Goal: Task Accomplishment & Management: Manage account settings

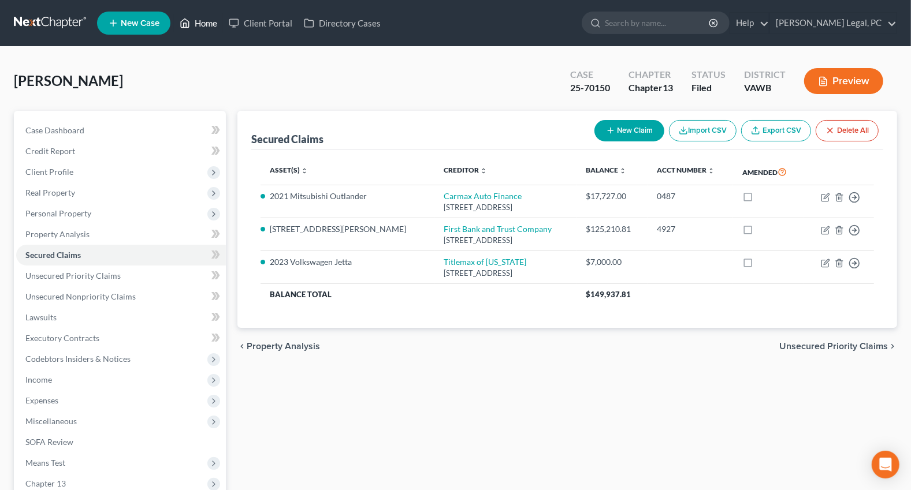
click at [214, 18] on link "Home" at bounding box center [198, 23] width 49 height 21
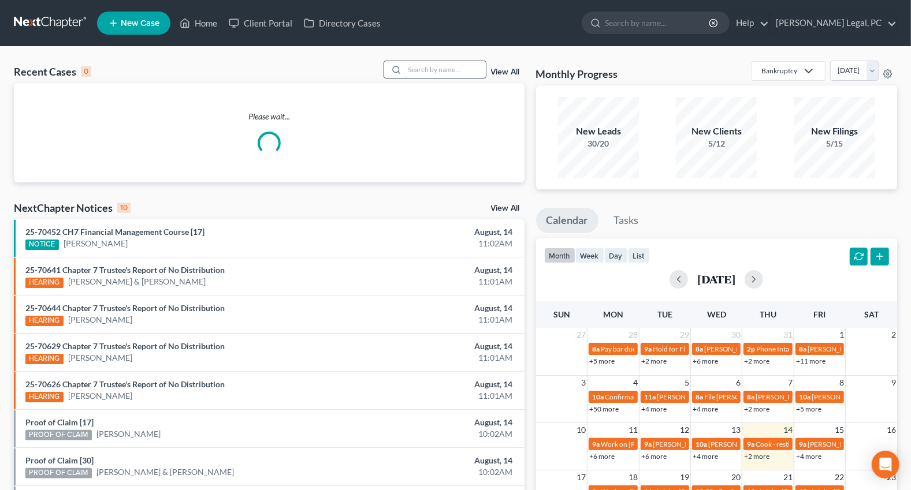
click at [413, 68] on input "search" at bounding box center [445, 69] width 81 height 17
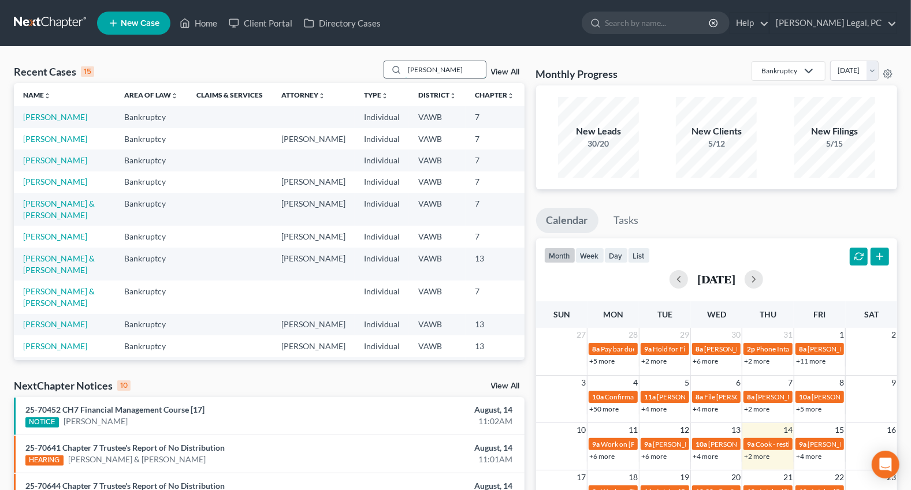
type input "[PERSON_NAME]"
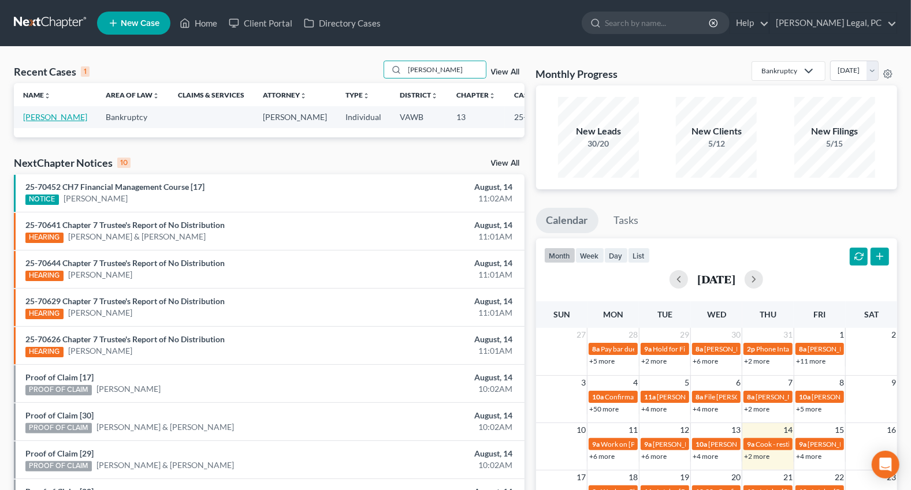
click at [39, 122] on link "[PERSON_NAME]" at bounding box center [55, 117] width 64 height 10
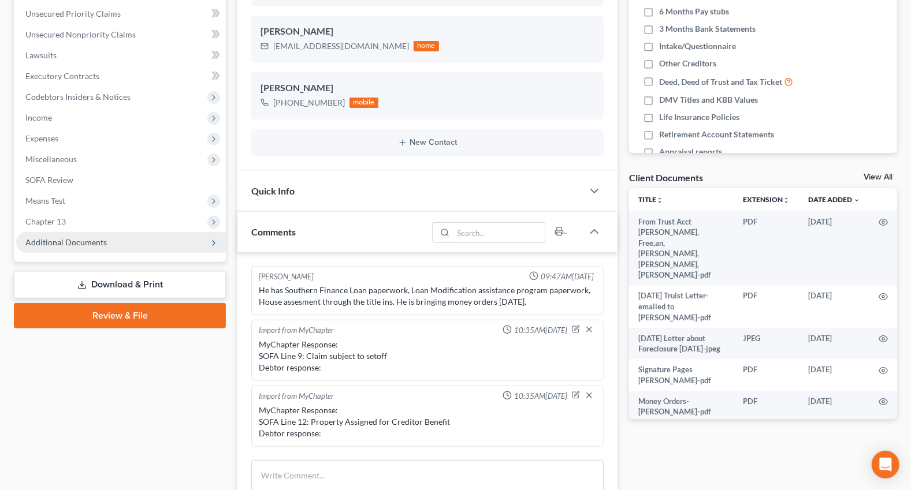
scroll to position [582, 0]
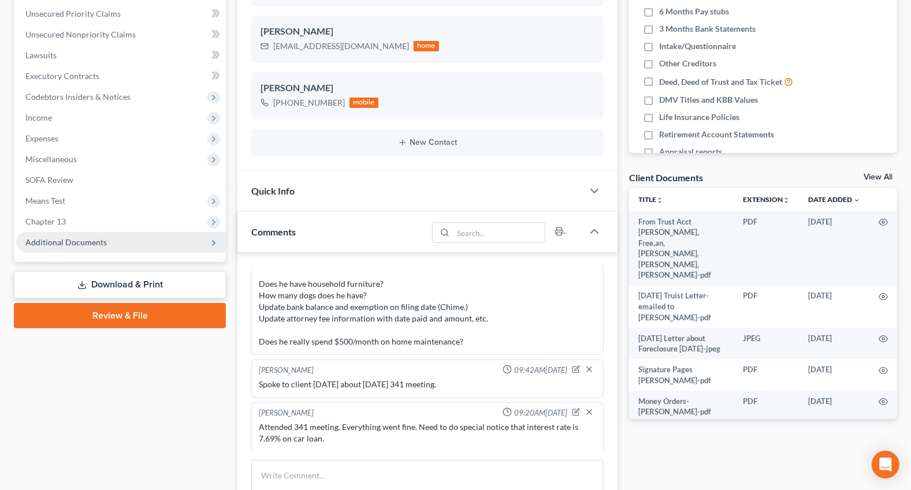
click at [43, 233] on span "Additional Documents" at bounding box center [121, 242] width 210 height 21
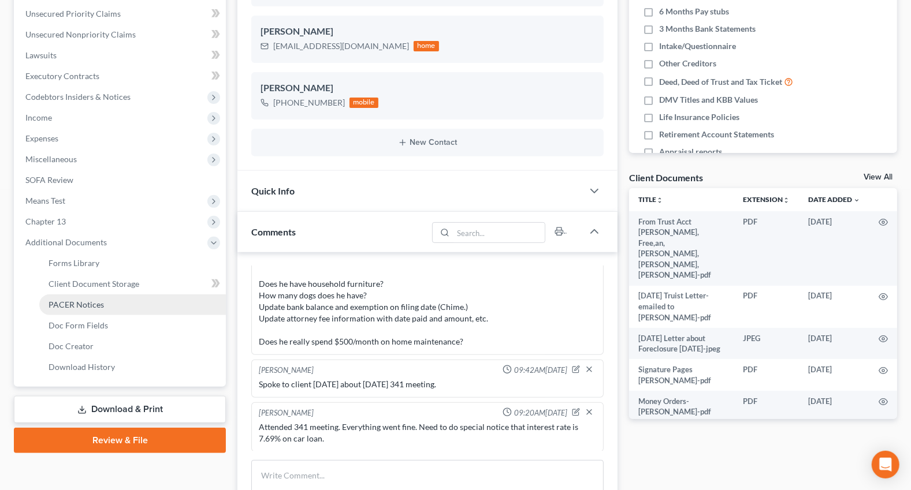
click at [101, 300] on span "PACER Notices" at bounding box center [76, 305] width 55 height 10
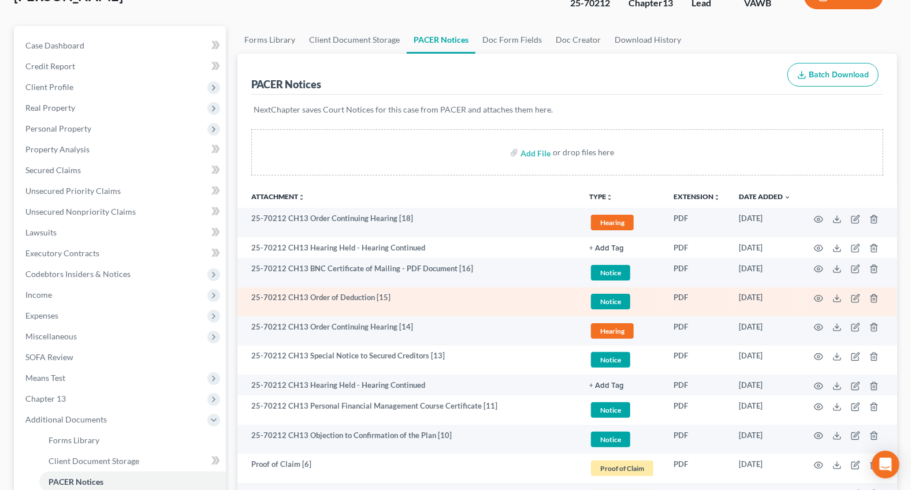
scroll to position [105, 0]
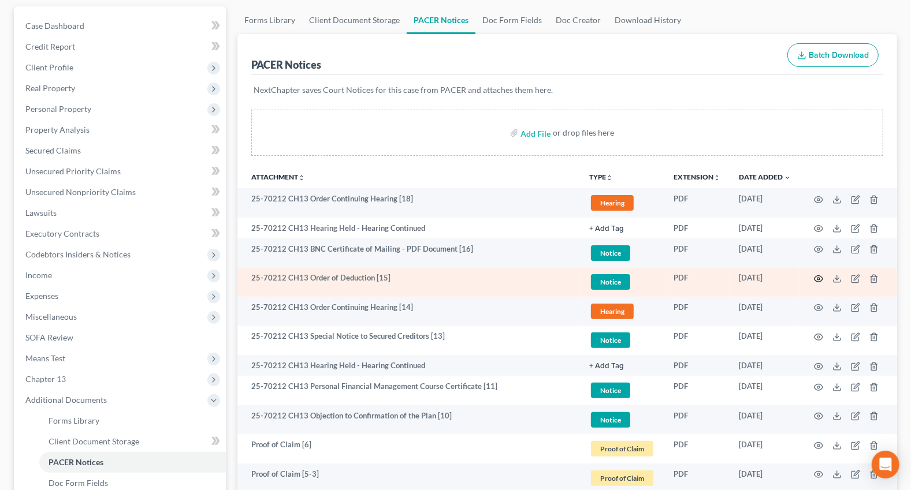
click at [818, 280] on icon "button" at bounding box center [818, 279] width 9 height 6
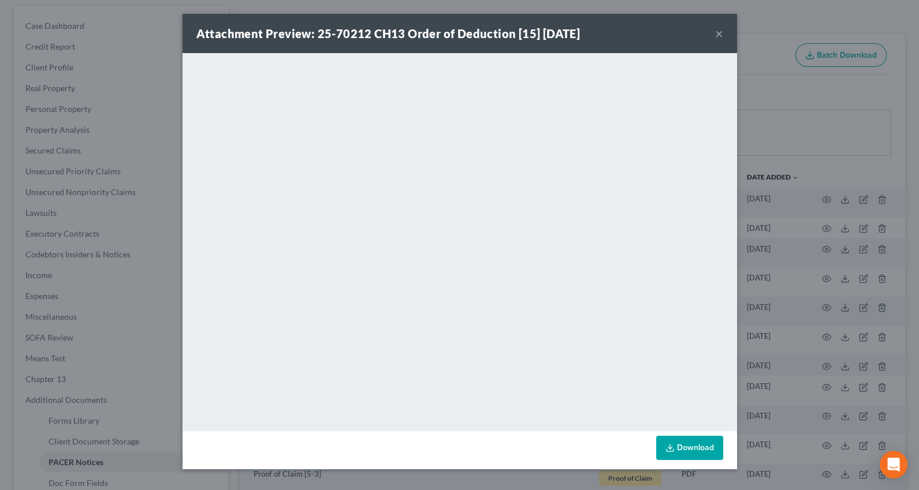
click at [715, 30] on button "×" at bounding box center [719, 34] width 8 height 14
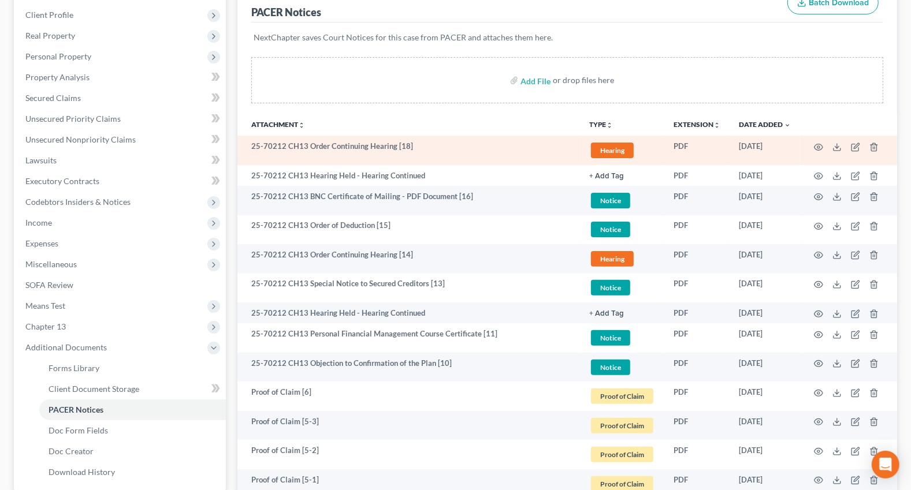
scroll to position [0, 0]
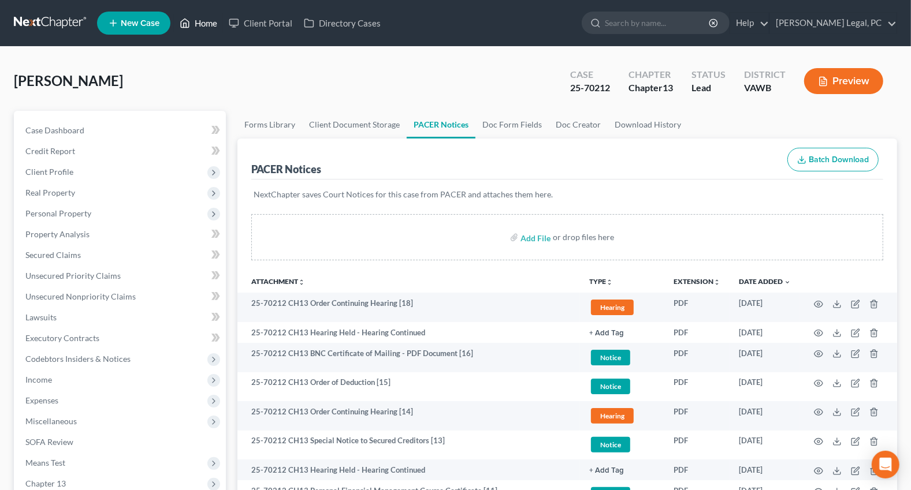
click at [201, 25] on link "Home" at bounding box center [198, 23] width 49 height 21
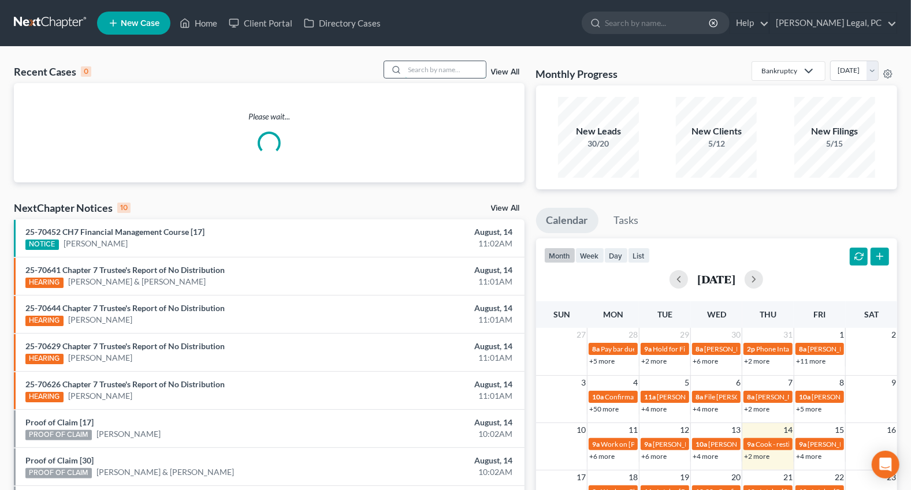
click at [407, 66] on input "search" at bounding box center [445, 69] width 81 height 17
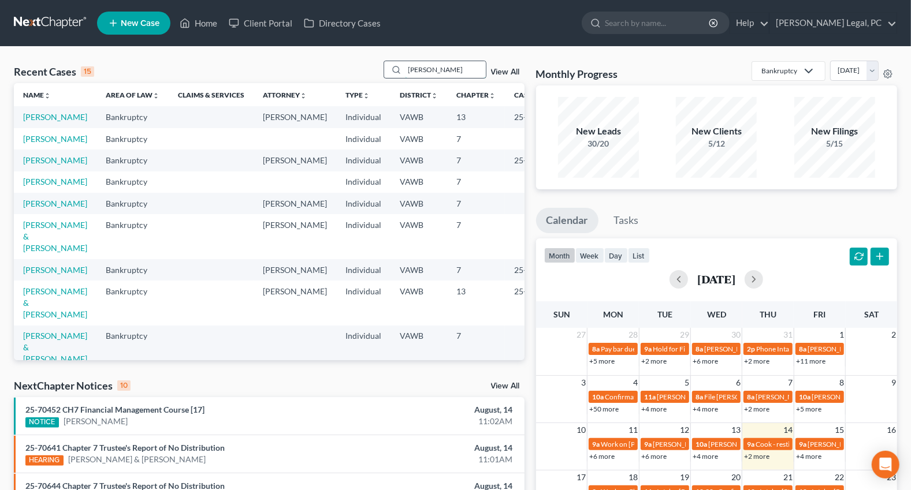
type input "[PERSON_NAME]"
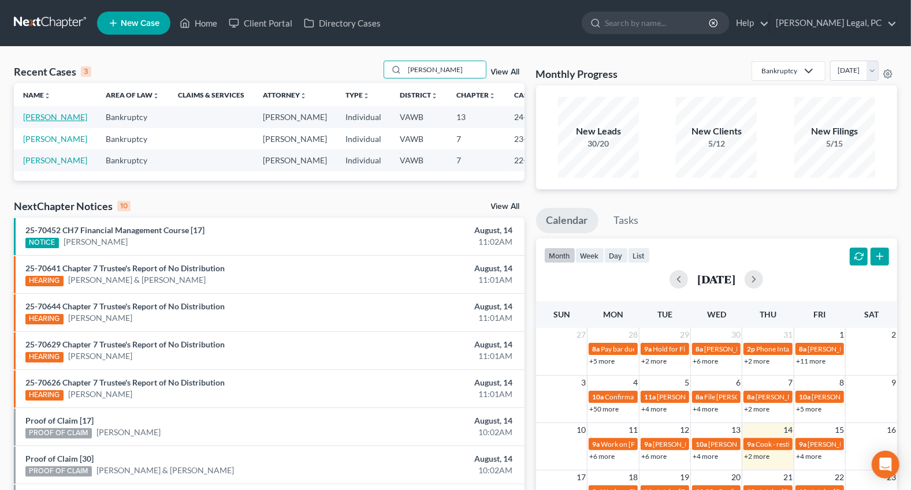
click at [36, 114] on link "[PERSON_NAME]" at bounding box center [55, 117] width 64 height 10
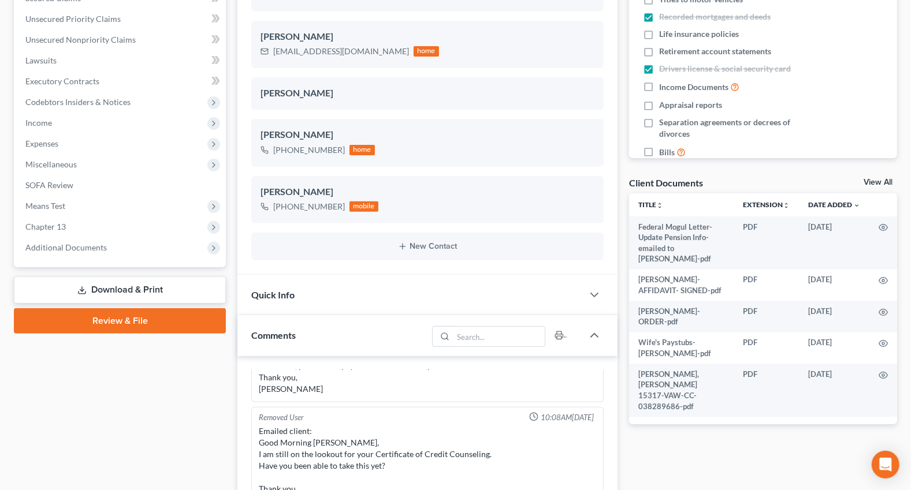
scroll to position [262, 0]
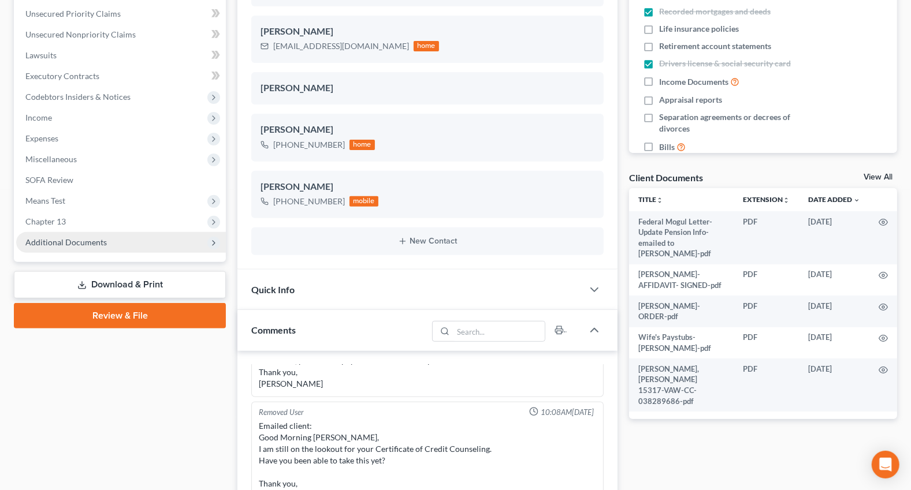
click at [69, 246] on span "Additional Documents" at bounding box center [121, 242] width 210 height 21
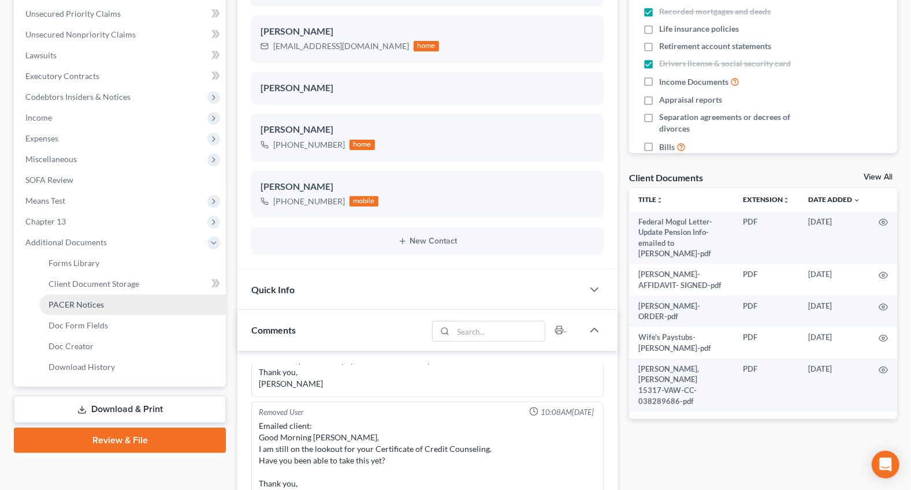
click at [69, 306] on span "PACER Notices" at bounding box center [76, 305] width 55 height 10
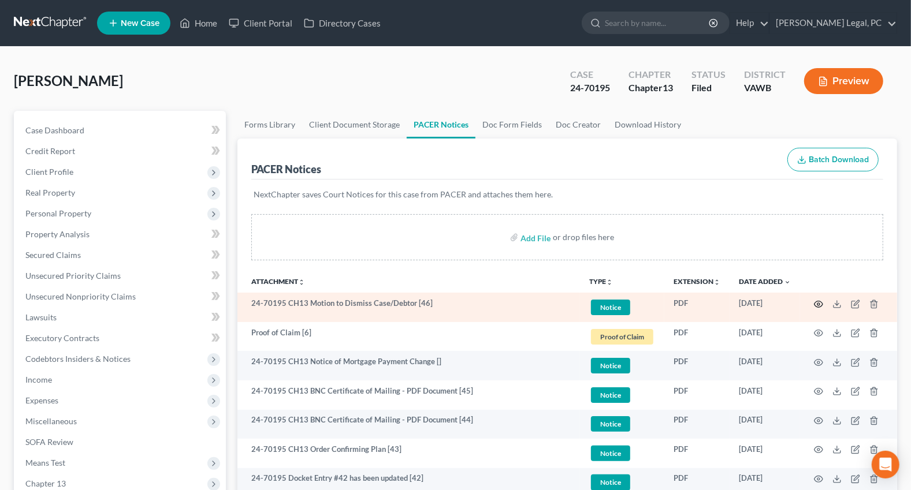
click at [814, 300] on icon "button" at bounding box center [818, 304] width 9 height 9
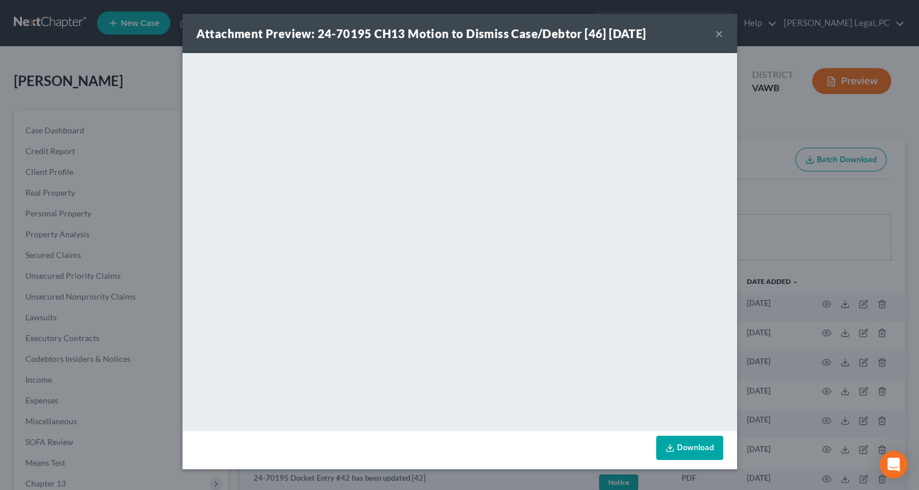
click at [717, 30] on button "×" at bounding box center [719, 34] width 8 height 14
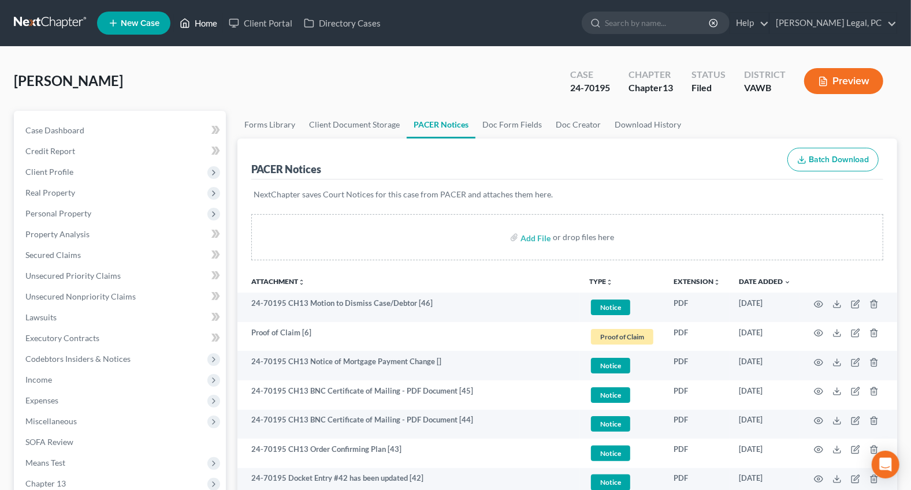
click at [210, 22] on link "Home" at bounding box center [198, 23] width 49 height 21
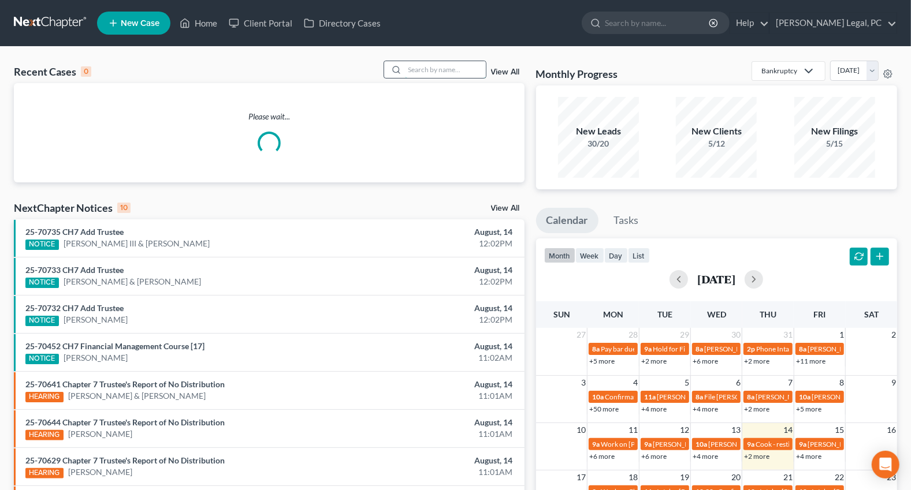
click at [427, 77] on input "search" at bounding box center [445, 69] width 81 height 17
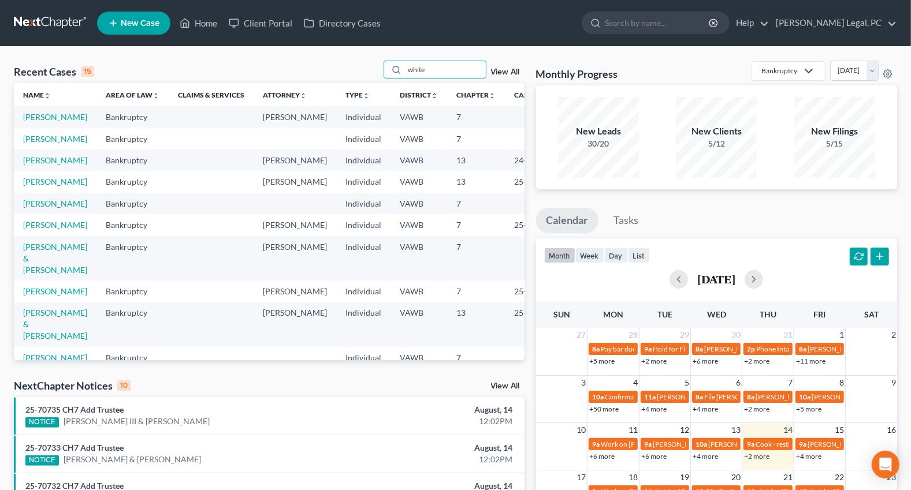
type input "white"
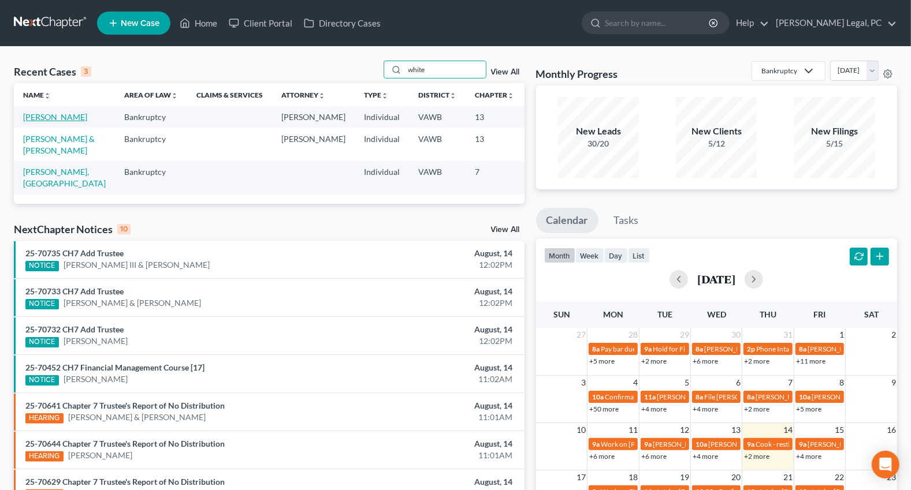
click at [34, 122] on link "[PERSON_NAME]" at bounding box center [55, 117] width 64 height 10
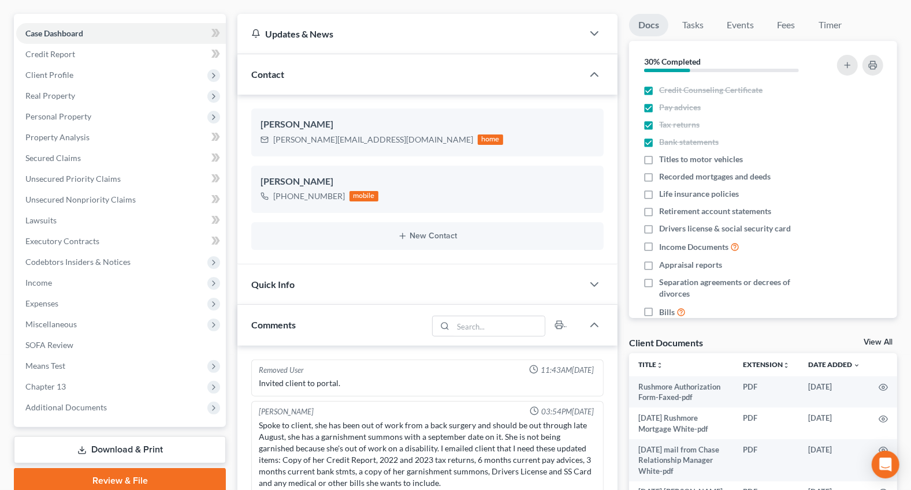
scroll to position [250, 0]
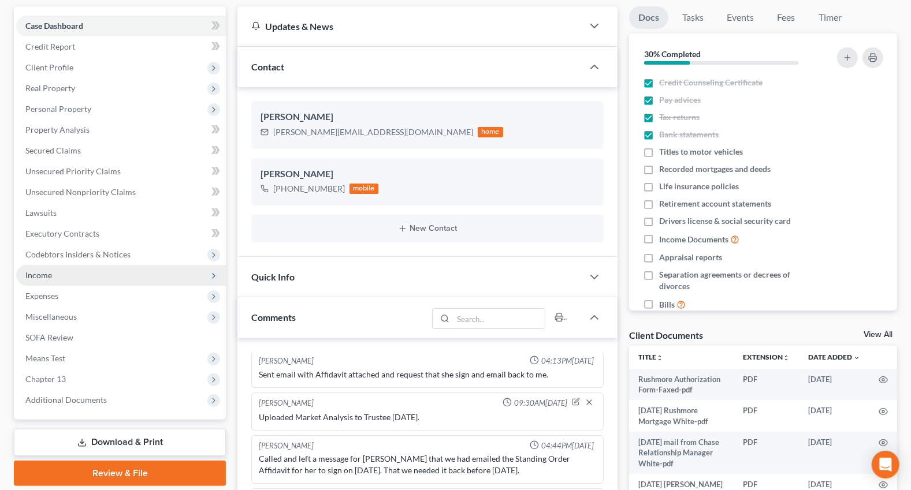
click at [38, 277] on span "Income" at bounding box center [38, 275] width 27 height 10
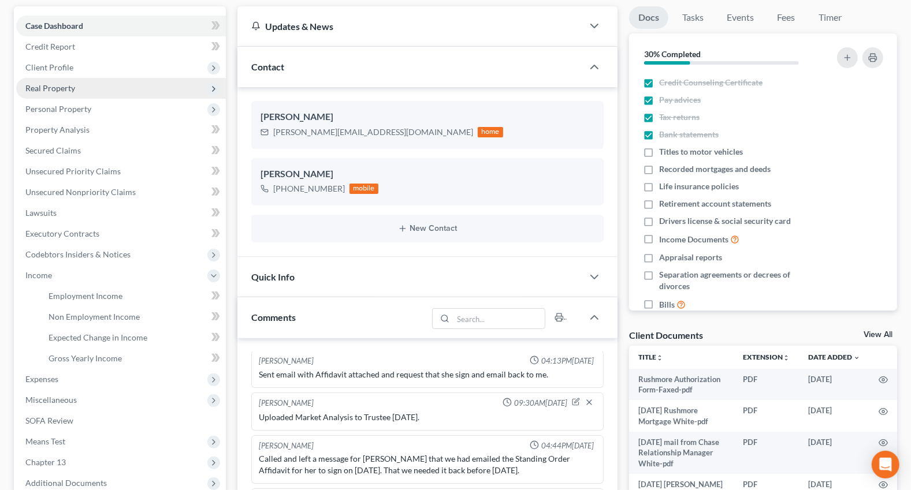
click at [52, 84] on span "Real Property" at bounding box center [50, 88] width 50 height 10
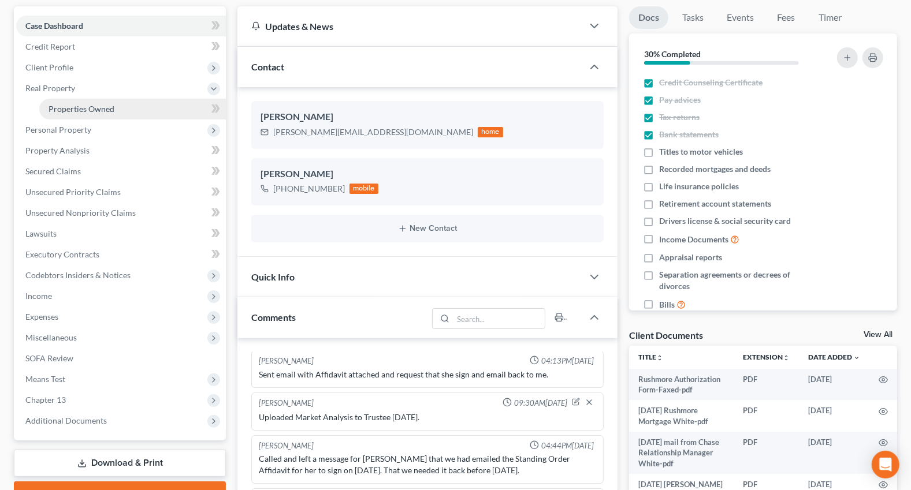
click at [70, 104] on span "Properties Owned" at bounding box center [82, 109] width 66 height 10
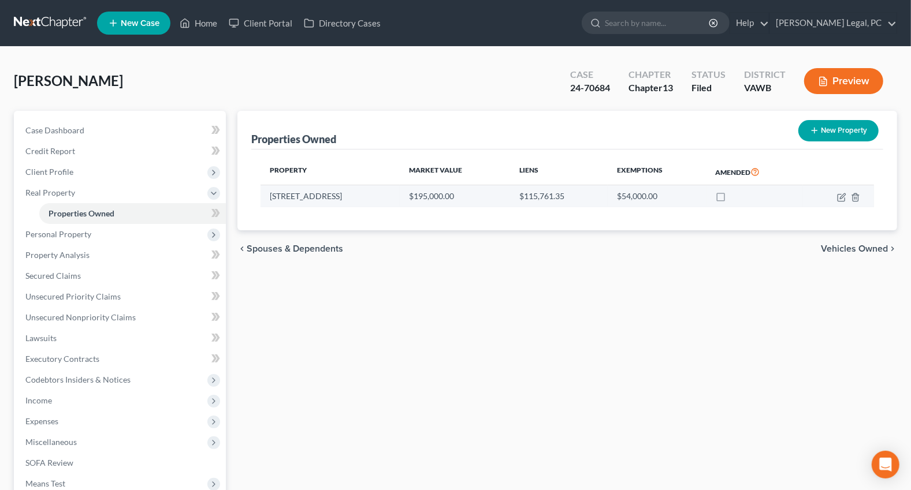
click at [836, 197] on td at bounding box center [838, 196] width 71 height 22
click at [840, 196] on icon "button" at bounding box center [842, 196] width 5 height 5
select select "48"
select select "0"
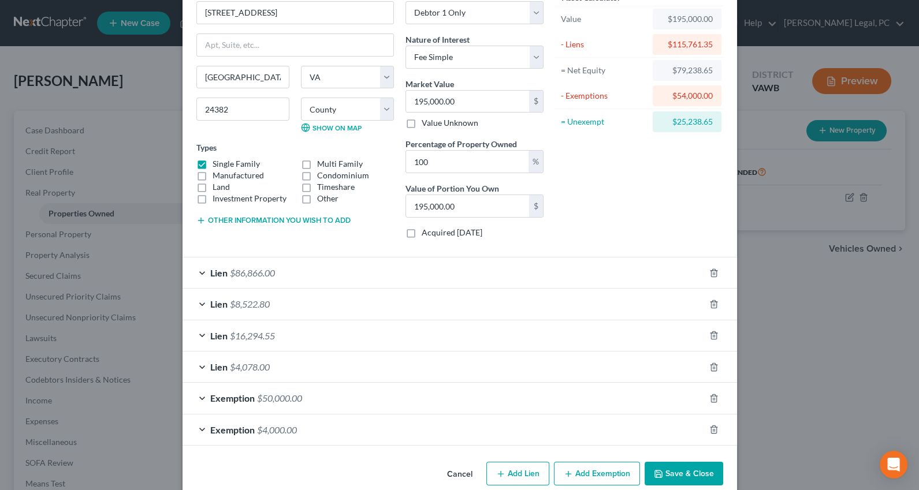
scroll to position [81, 0]
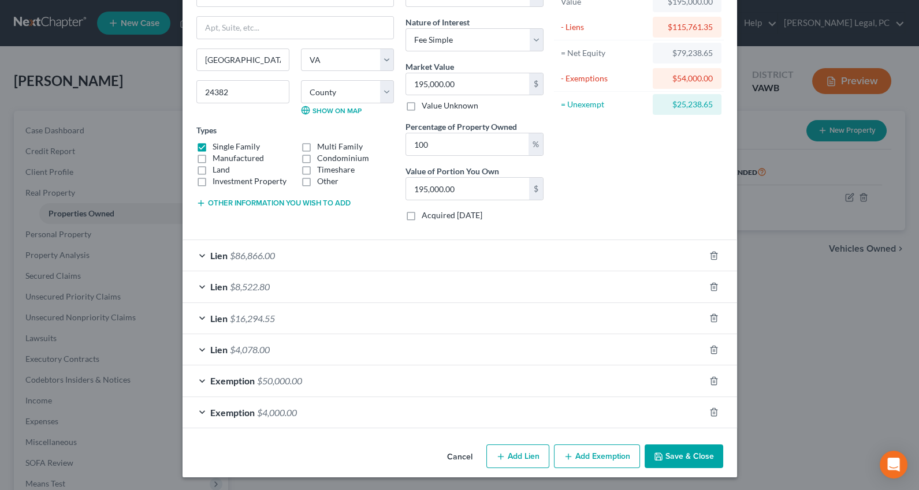
click at [360, 278] on div "Lien $8,522.80" at bounding box center [444, 286] width 522 height 31
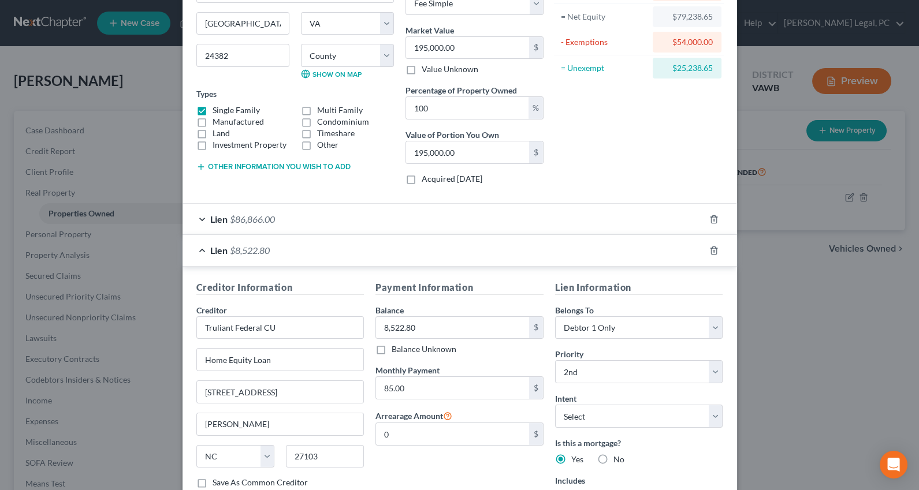
scroll to position [337, 0]
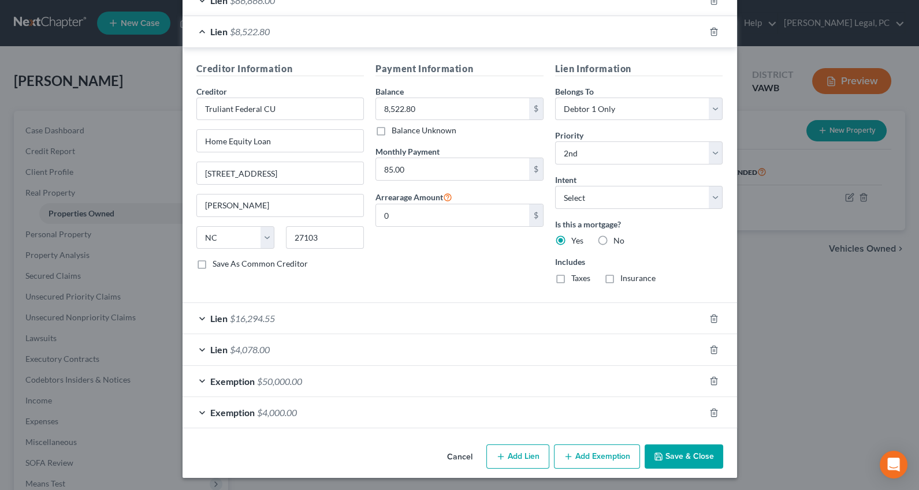
click at [332, 316] on div "Lien $16,294.55" at bounding box center [444, 318] width 522 height 31
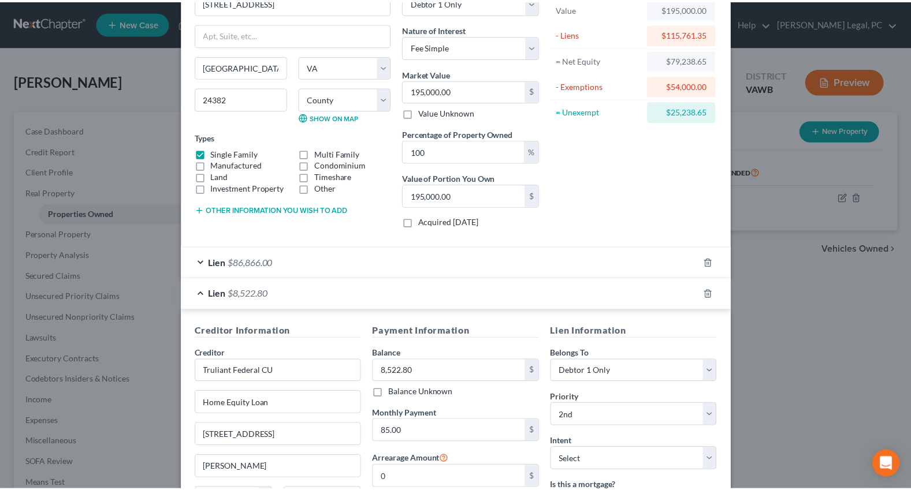
scroll to position [0, 0]
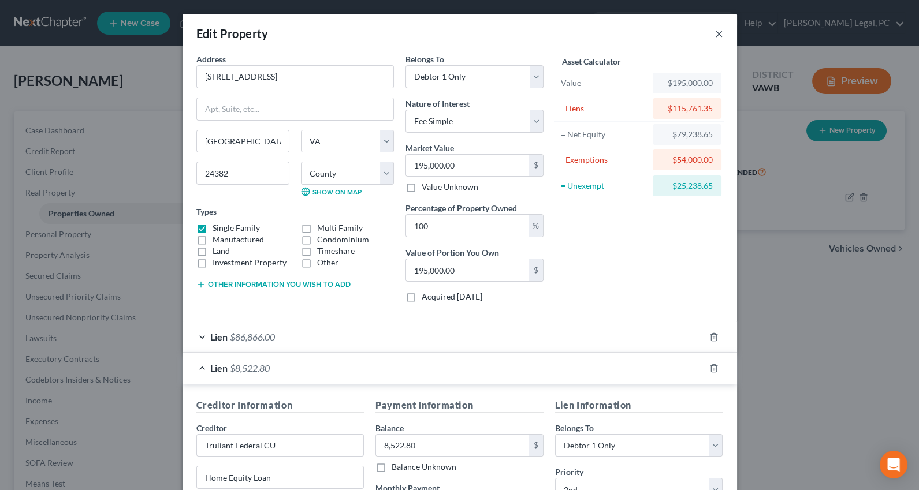
click at [716, 28] on button "×" at bounding box center [719, 34] width 8 height 14
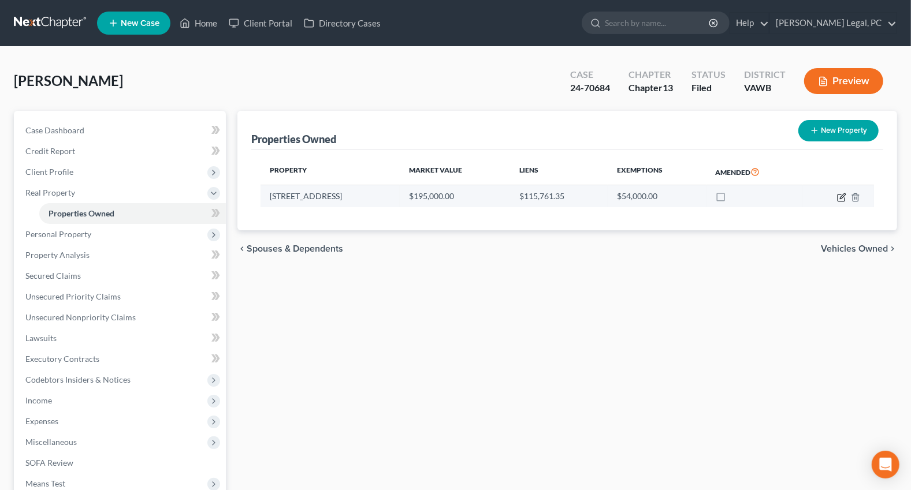
click at [840, 194] on icon "button" at bounding box center [841, 197] width 7 height 7
select select "48"
select select "132"
select select "0"
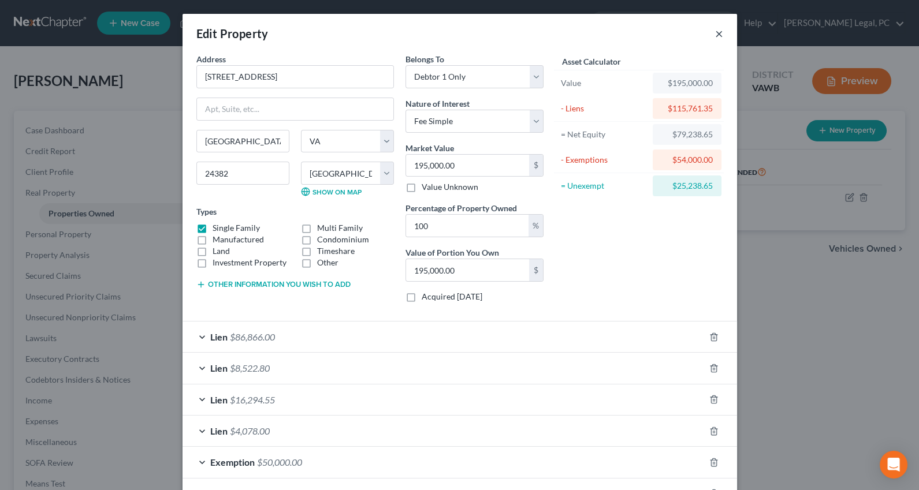
click at [715, 35] on button "×" at bounding box center [719, 34] width 8 height 14
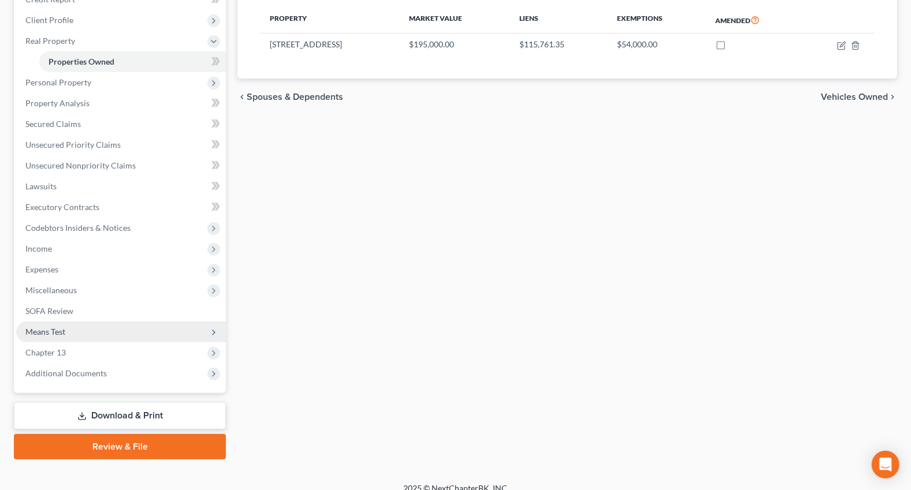
scroll to position [163, 0]
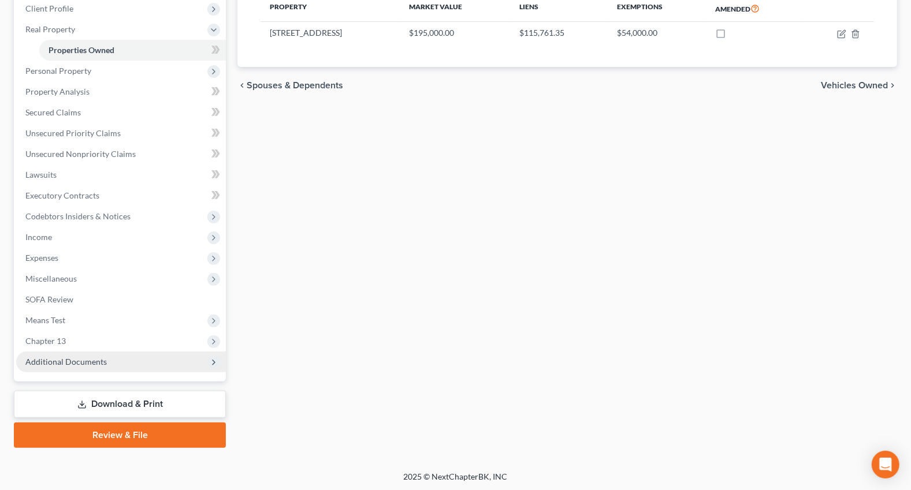
click at [61, 357] on span "Additional Documents" at bounding box center [65, 362] width 81 height 10
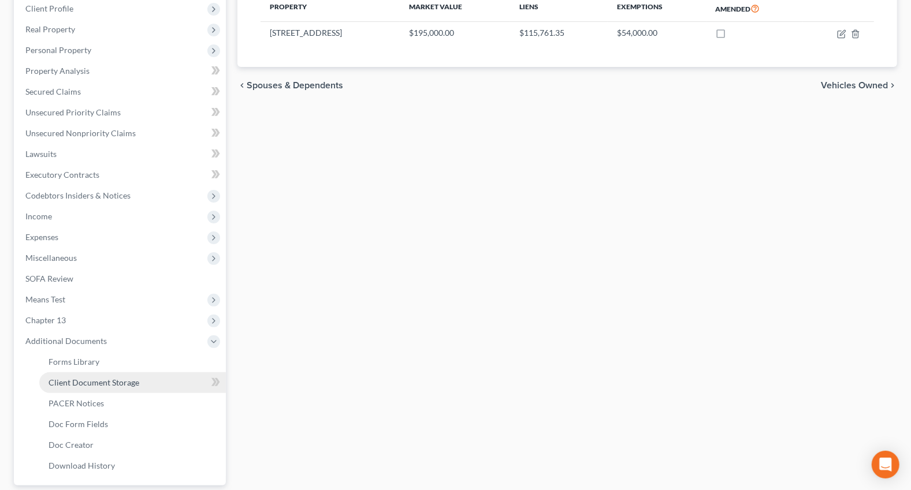
click at [79, 380] on span "Client Document Storage" at bounding box center [94, 383] width 91 height 10
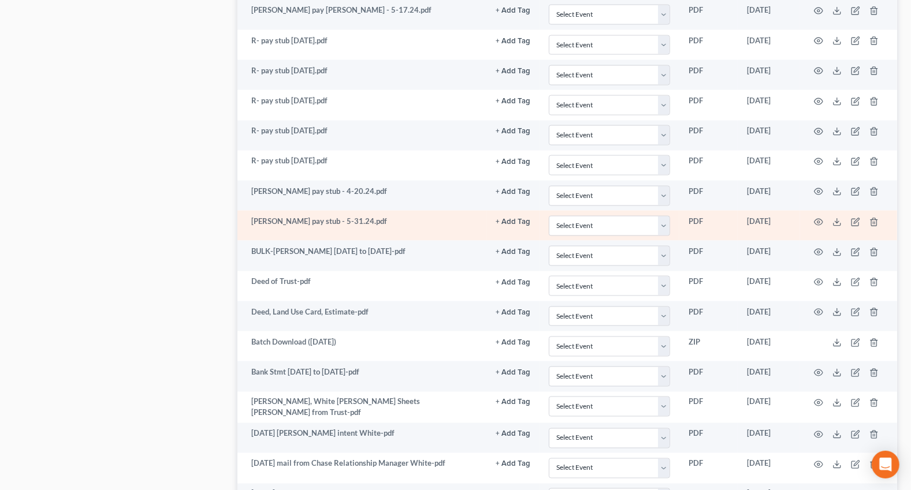
scroll to position [1312, 0]
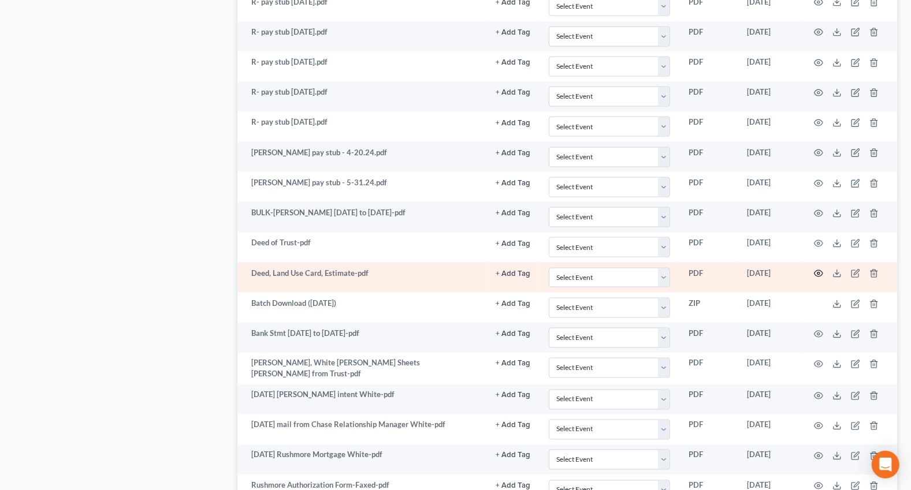
click at [819, 269] on icon "button" at bounding box center [818, 273] width 9 height 9
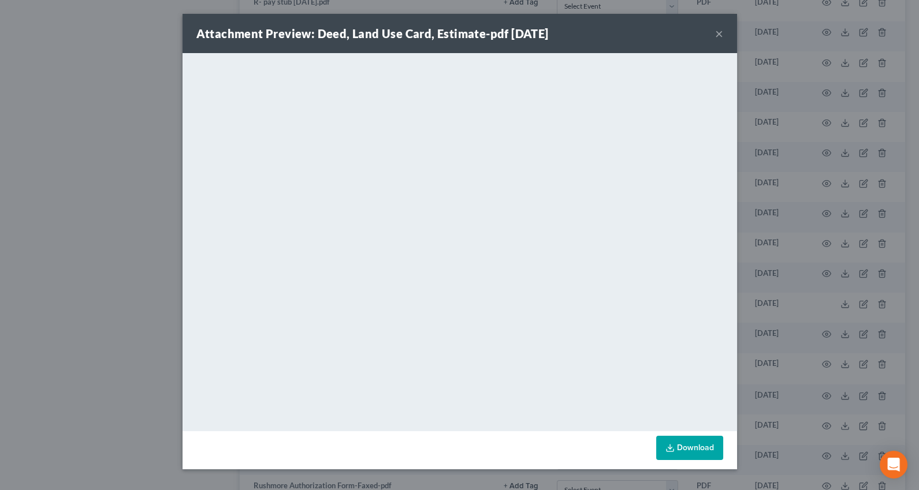
click at [721, 33] on button "×" at bounding box center [719, 34] width 8 height 14
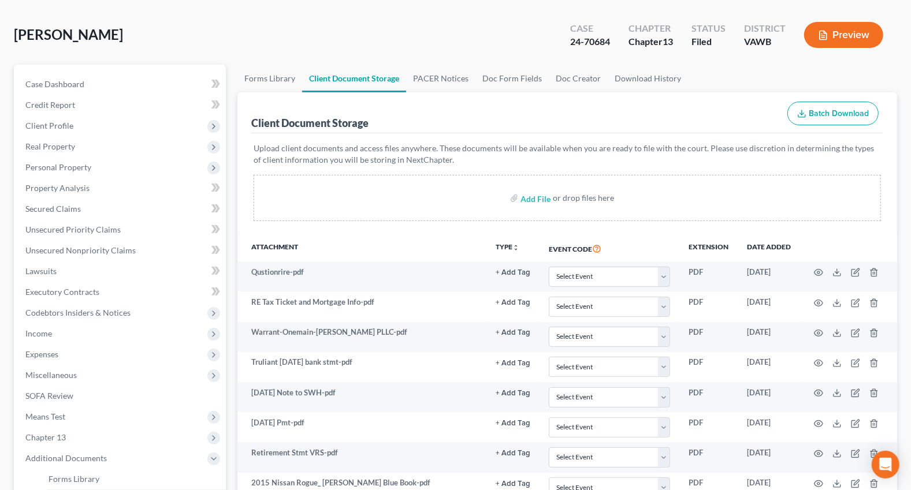
scroll to position [0, 0]
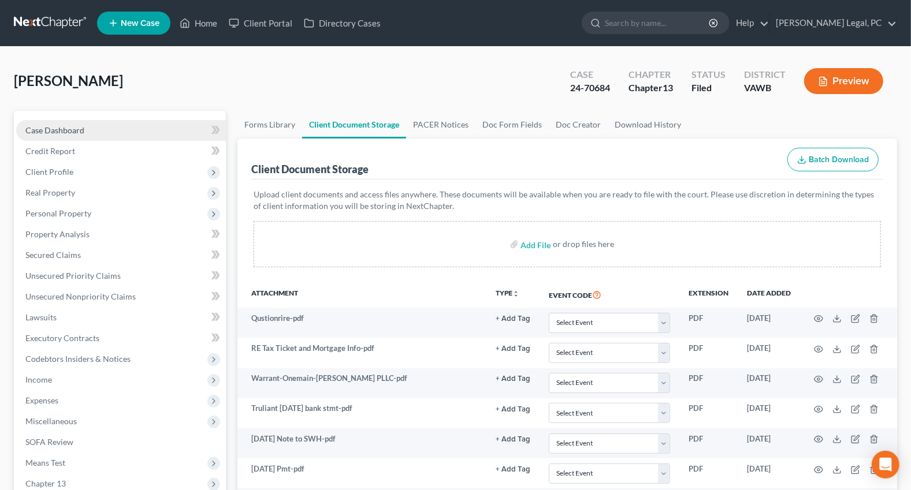
click at [110, 126] on link "Case Dashboard" at bounding box center [121, 130] width 210 height 21
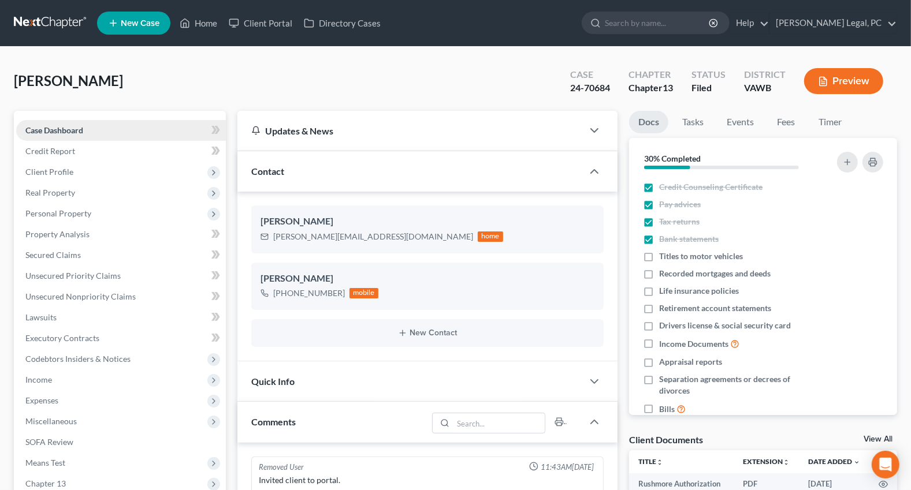
scroll to position [250, 0]
click at [191, 23] on link "Home" at bounding box center [198, 23] width 49 height 21
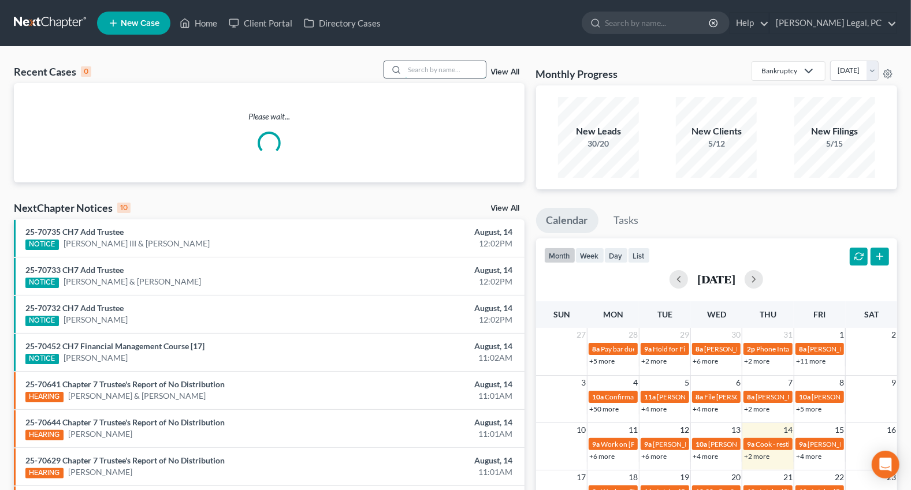
click at [422, 72] on input "search" at bounding box center [445, 69] width 81 height 17
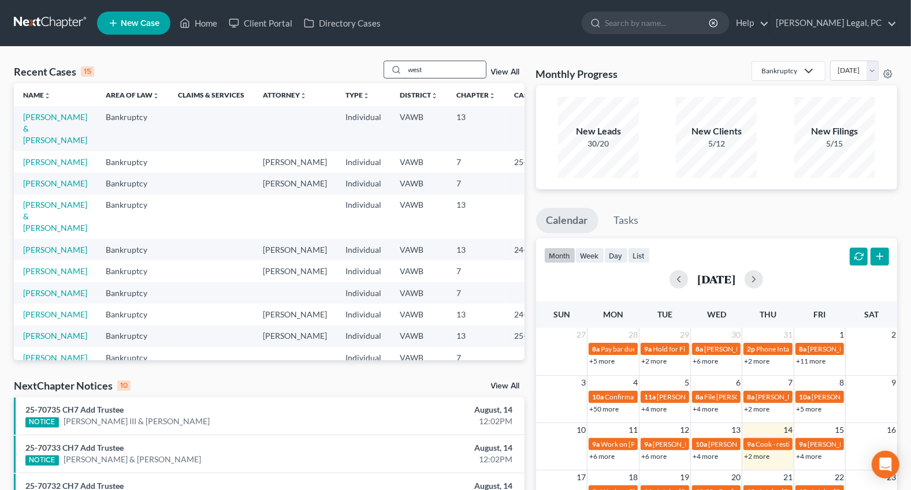
type input "west"
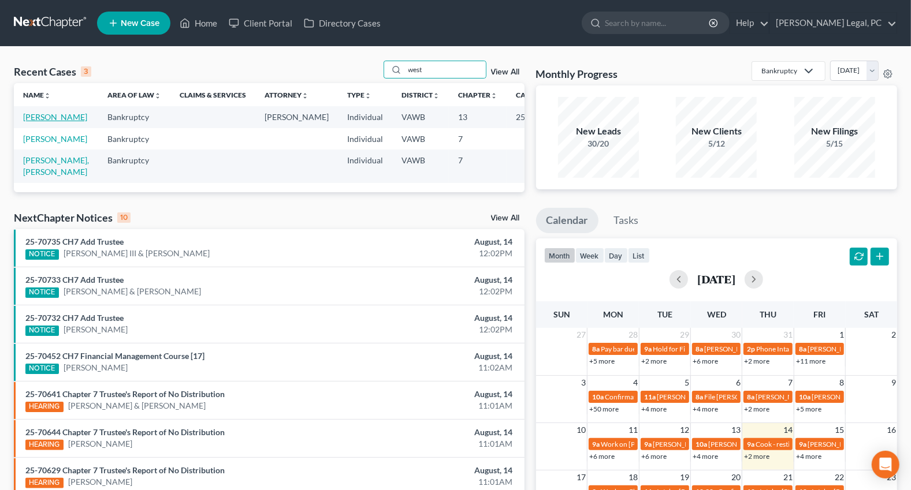
click at [32, 121] on link "[PERSON_NAME]" at bounding box center [55, 117] width 64 height 10
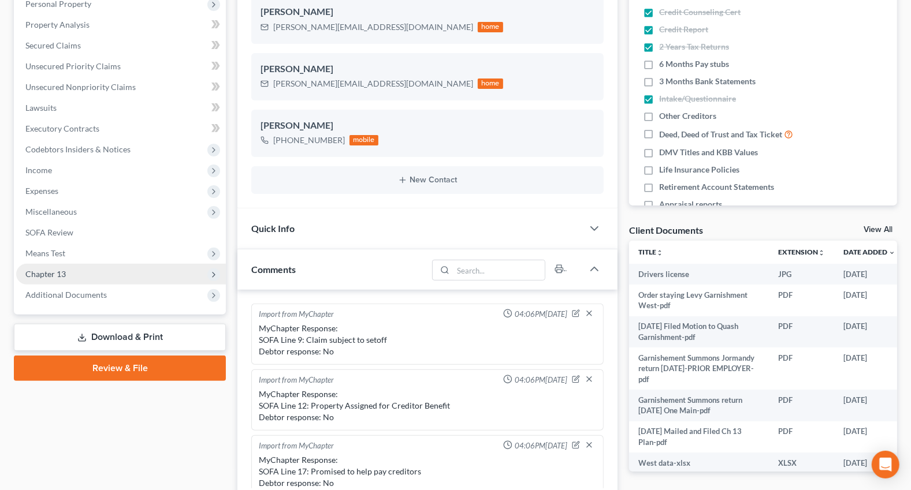
scroll to position [910, 0]
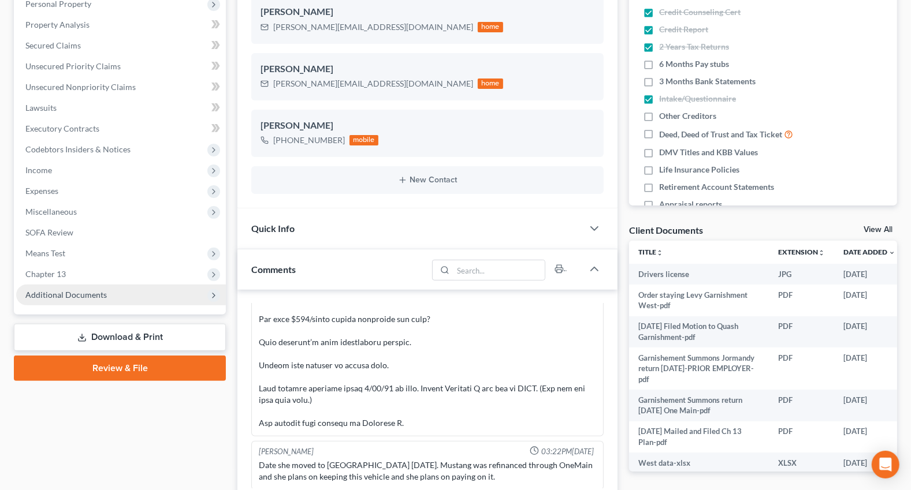
click at [49, 292] on span "Additional Documents" at bounding box center [65, 295] width 81 height 10
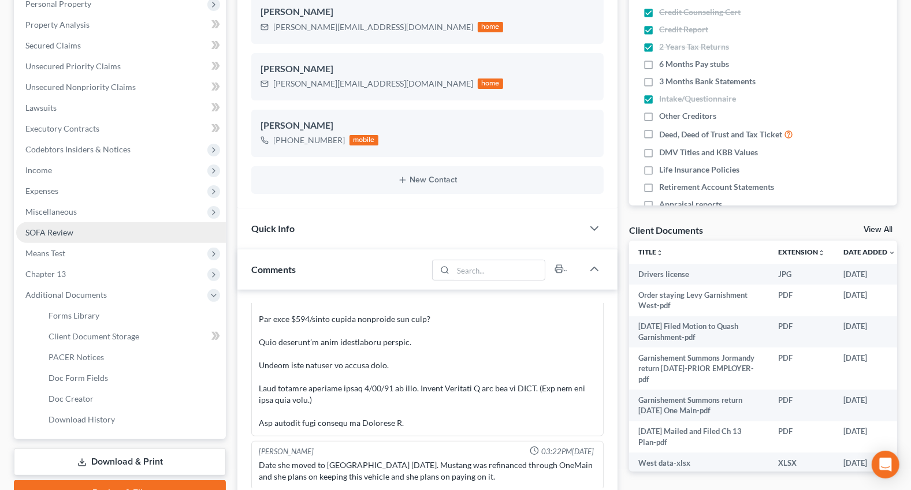
click at [53, 231] on span "SOFA Review" at bounding box center [49, 233] width 48 height 10
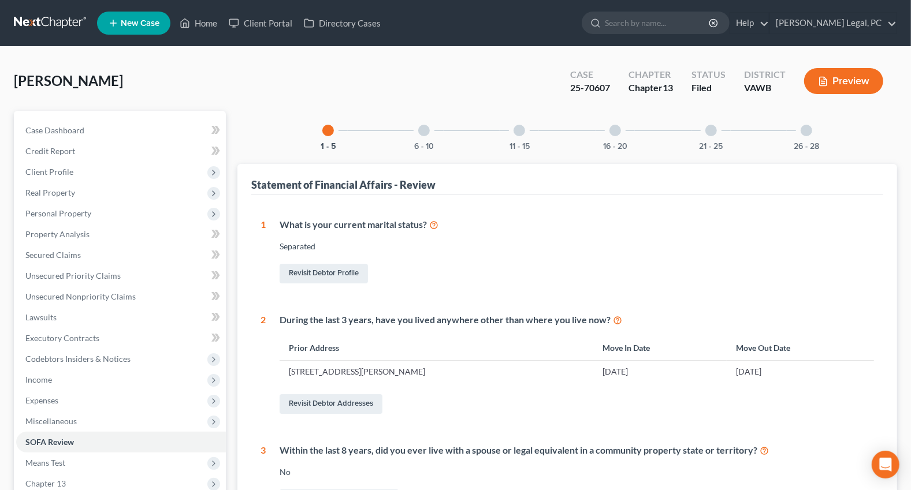
click at [423, 133] on div at bounding box center [424, 131] width 12 height 12
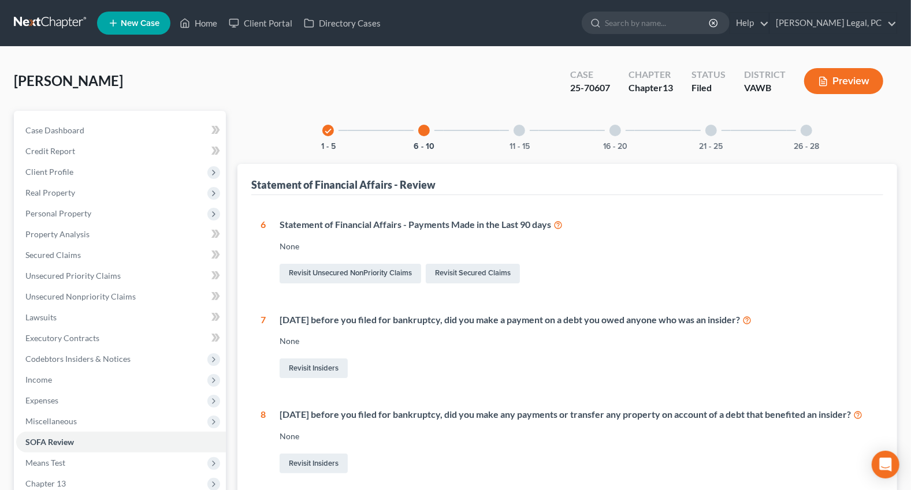
click at [519, 133] on div at bounding box center [520, 131] width 12 height 12
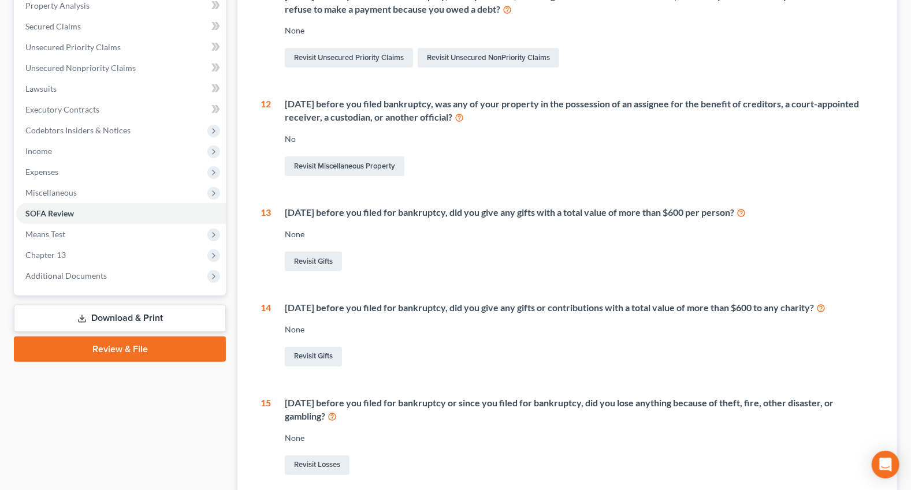
scroll to position [75, 0]
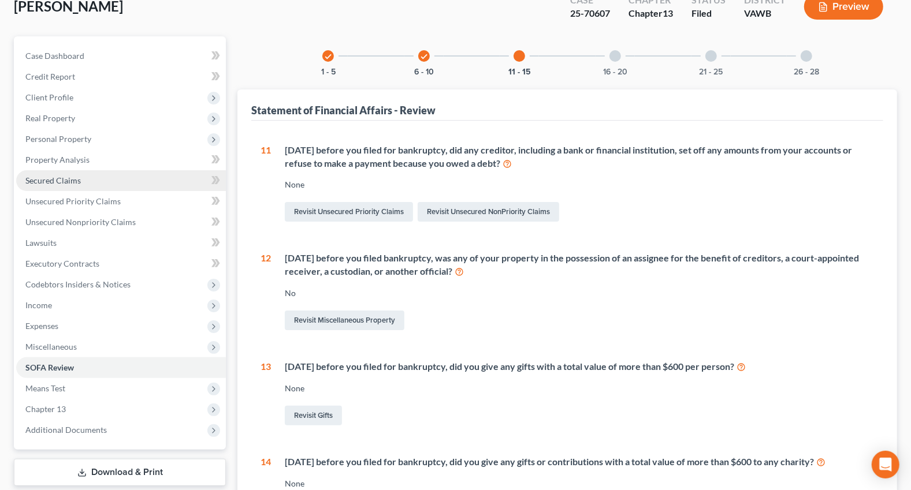
click at [47, 172] on link "Secured Claims" at bounding box center [121, 180] width 210 height 21
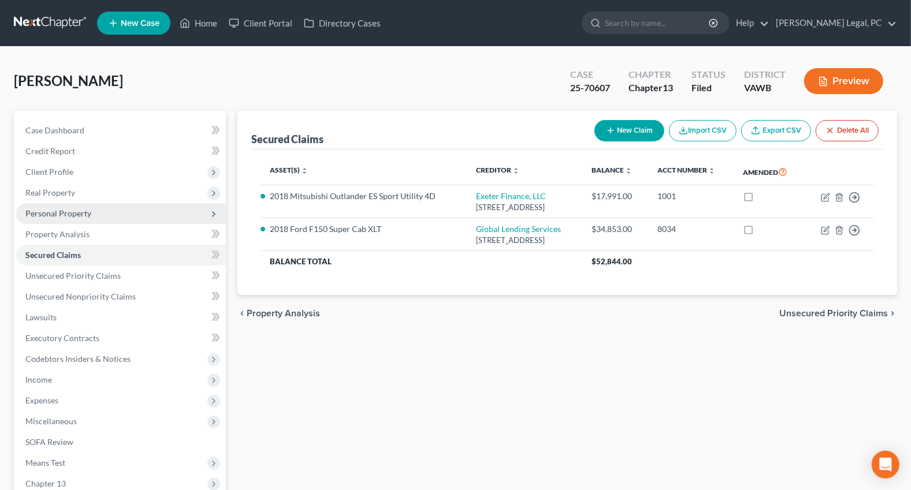
click at [48, 209] on span "Personal Property" at bounding box center [58, 214] width 66 height 10
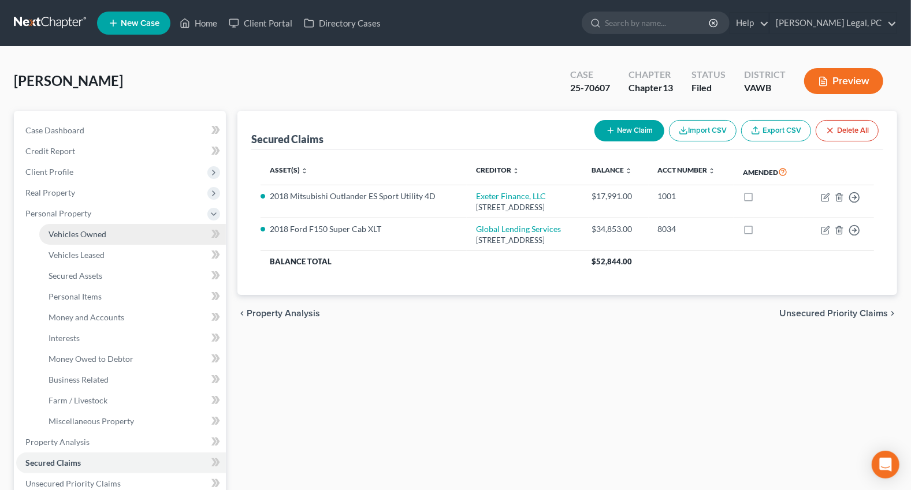
click at [63, 228] on link "Vehicles Owned" at bounding box center [132, 234] width 187 height 21
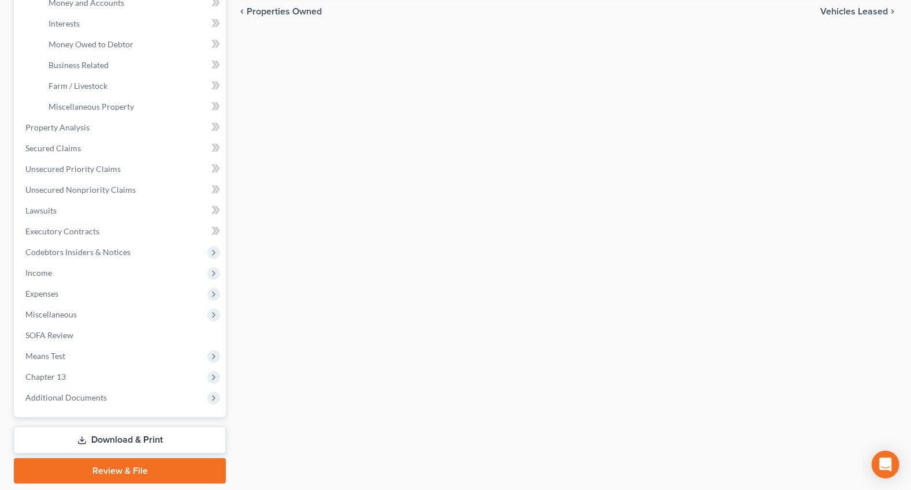
scroll to position [351, 0]
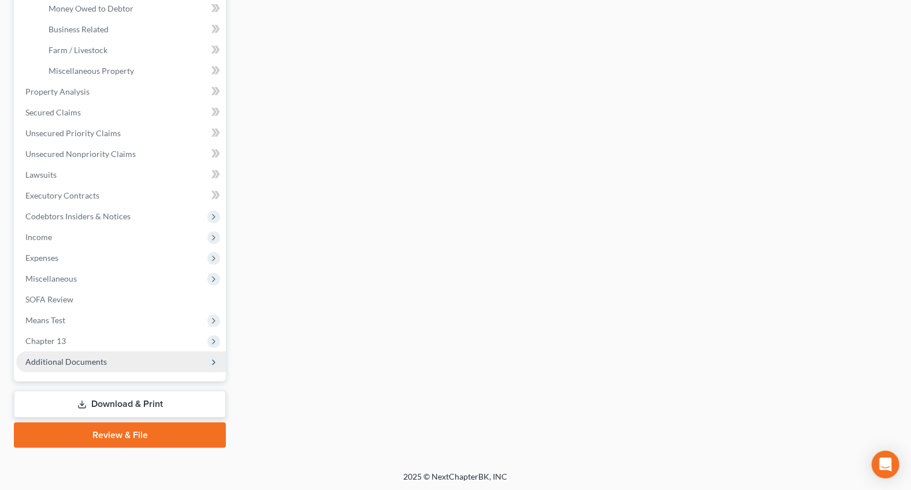
click at [56, 362] on span "Additional Documents" at bounding box center [65, 362] width 81 height 10
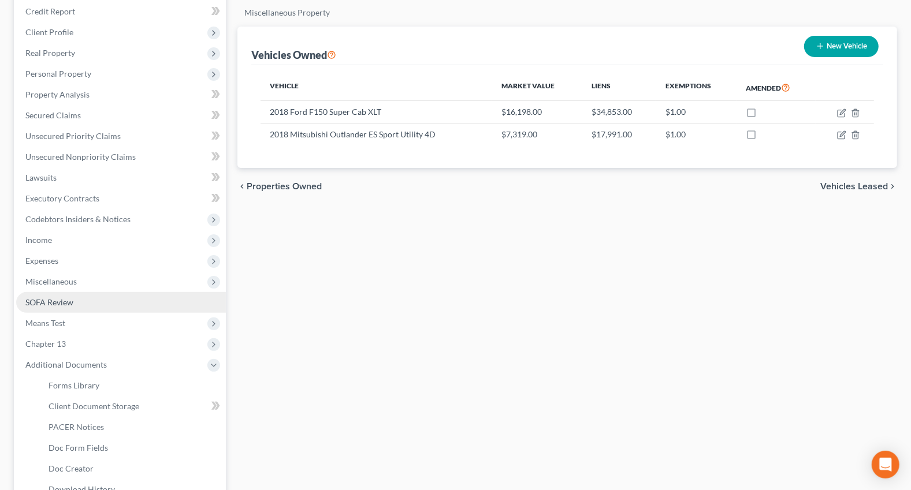
scroll to position [267, 0]
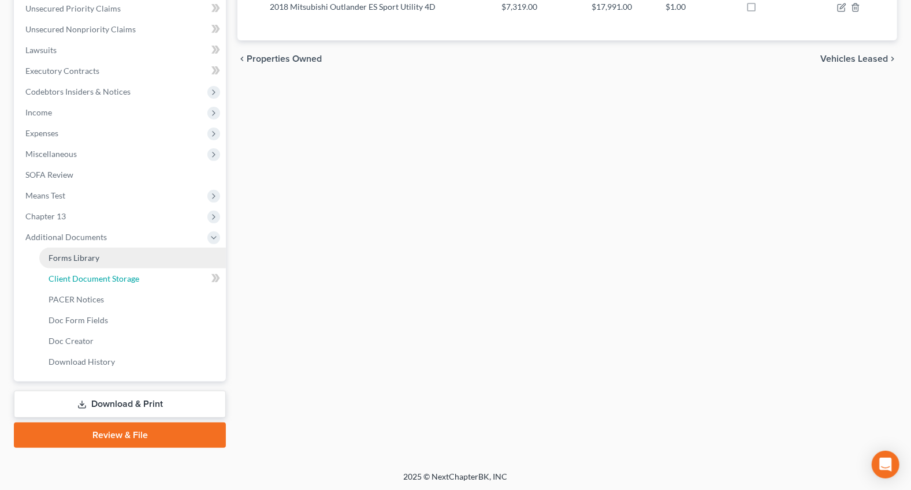
drag, startPoint x: 81, startPoint y: 278, endPoint x: 188, endPoint y: 259, distance: 109.0
click at [81, 277] on span "Client Document Storage" at bounding box center [94, 279] width 91 height 10
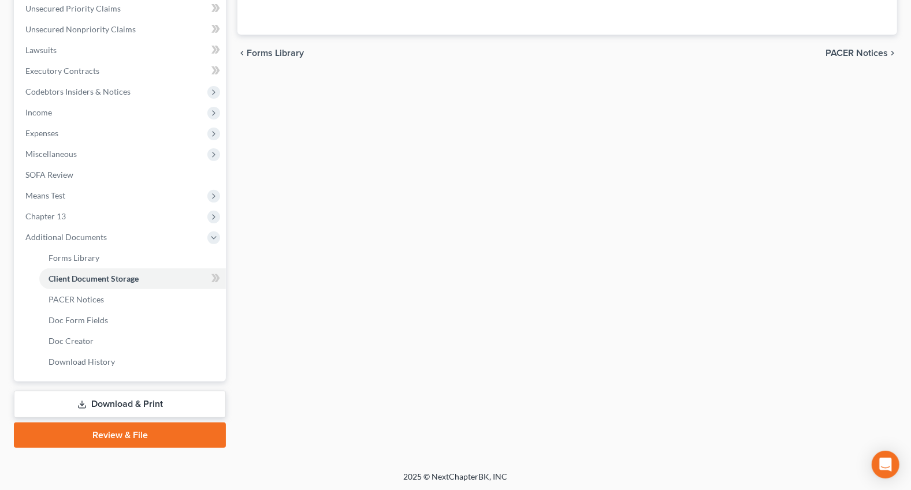
scroll to position [82, 0]
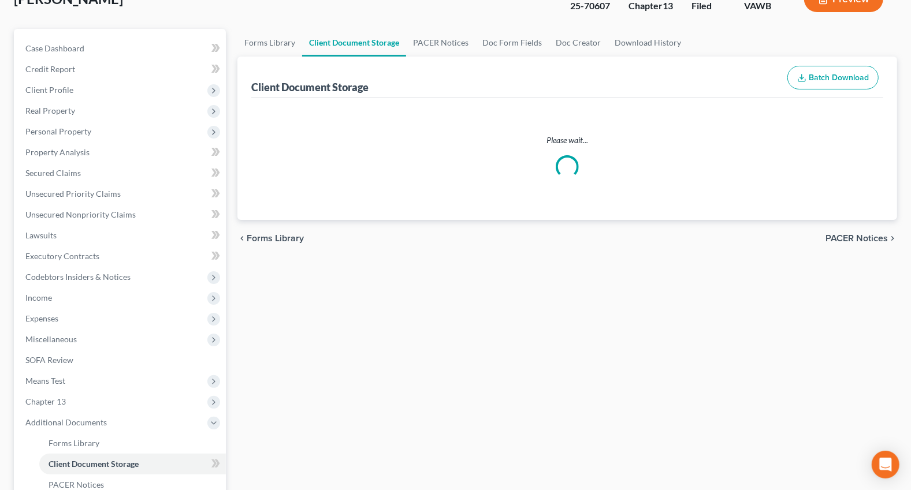
select select "0"
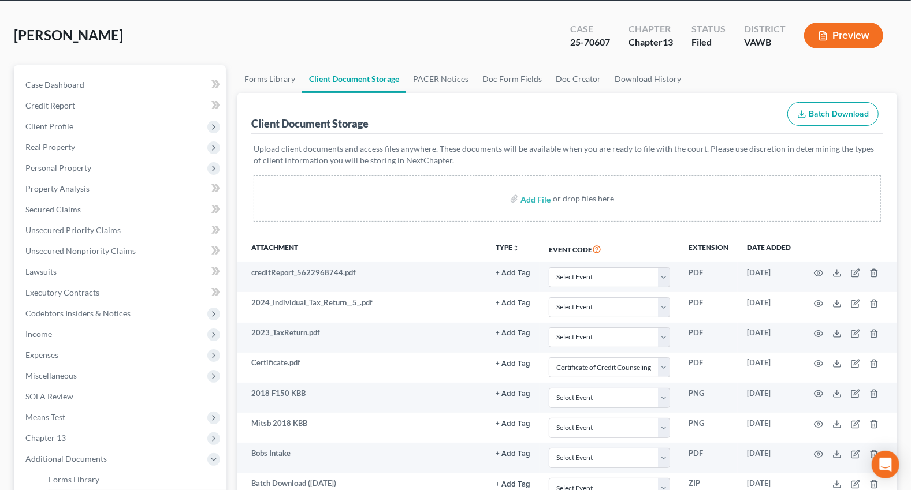
scroll to position [210, 0]
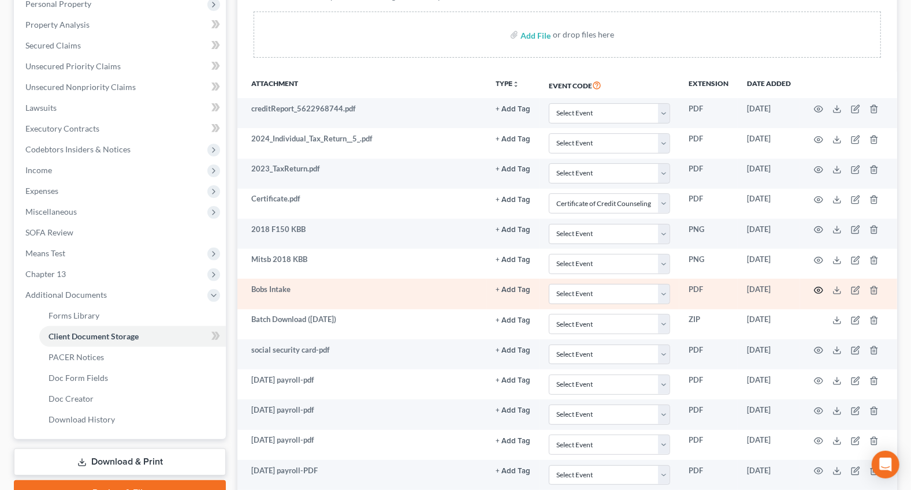
click at [817, 288] on icon "button" at bounding box center [818, 291] width 9 height 6
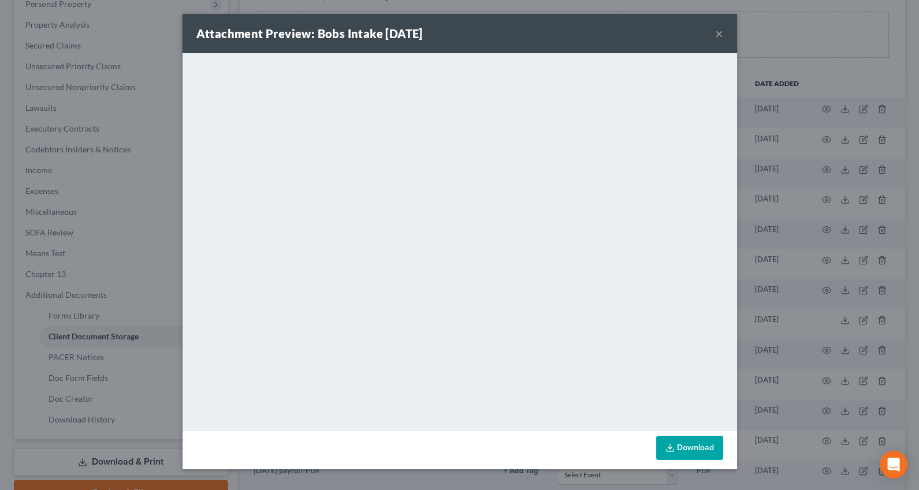
click at [716, 29] on button "×" at bounding box center [719, 34] width 8 height 14
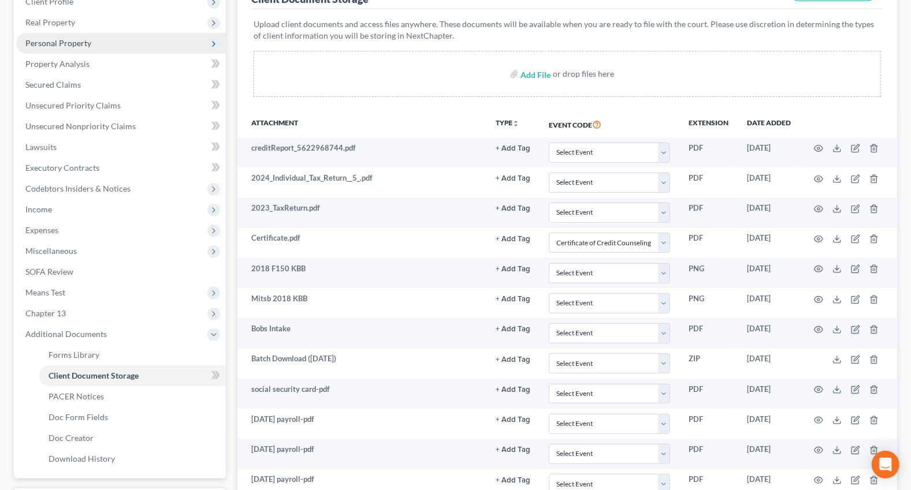
scroll to position [0, 0]
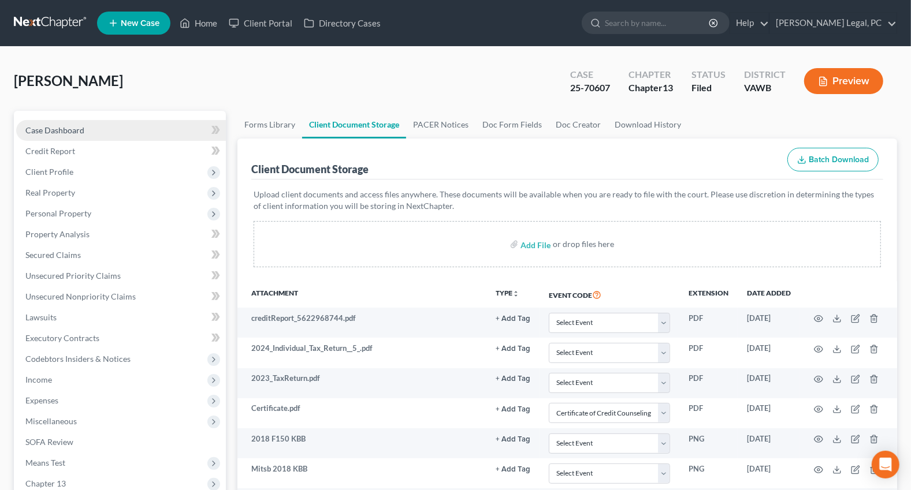
click at [55, 131] on span "Case Dashboard" at bounding box center [54, 130] width 59 height 10
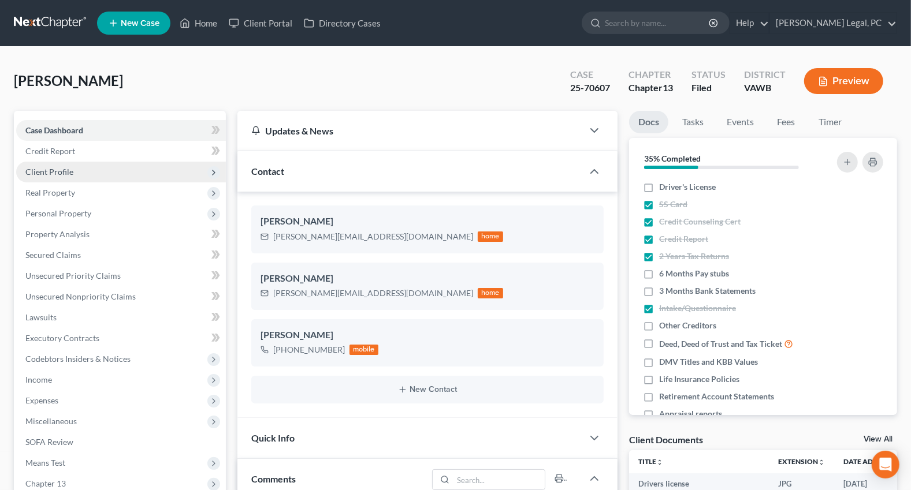
scroll to position [910, 0]
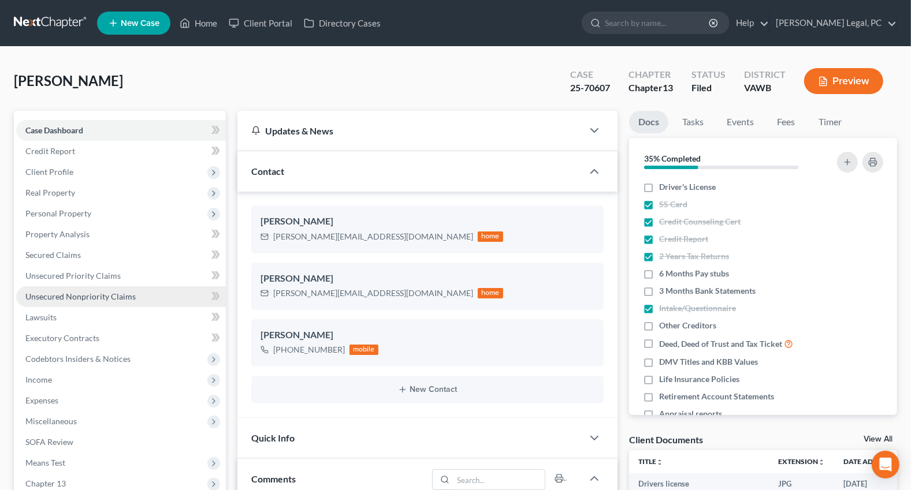
click at [83, 295] on span "Unsecured Nonpriority Claims" at bounding box center [80, 297] width 110 height 10
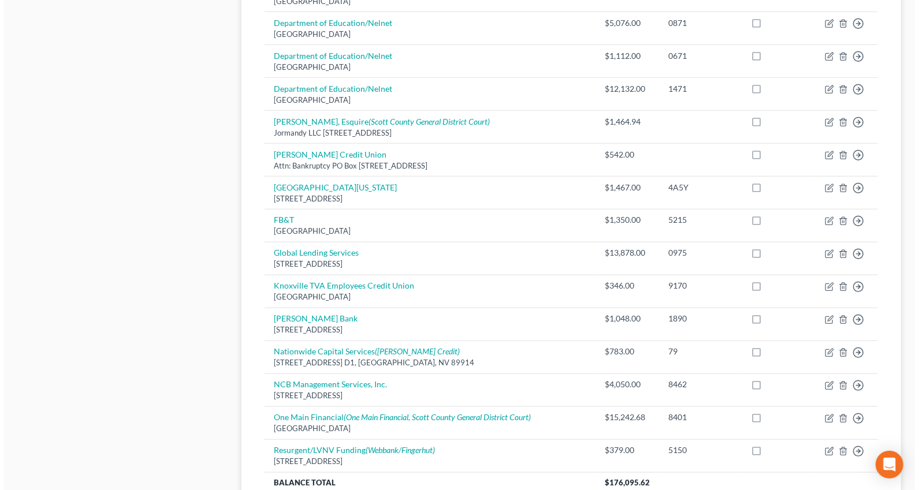
scroll to position [735, 0]
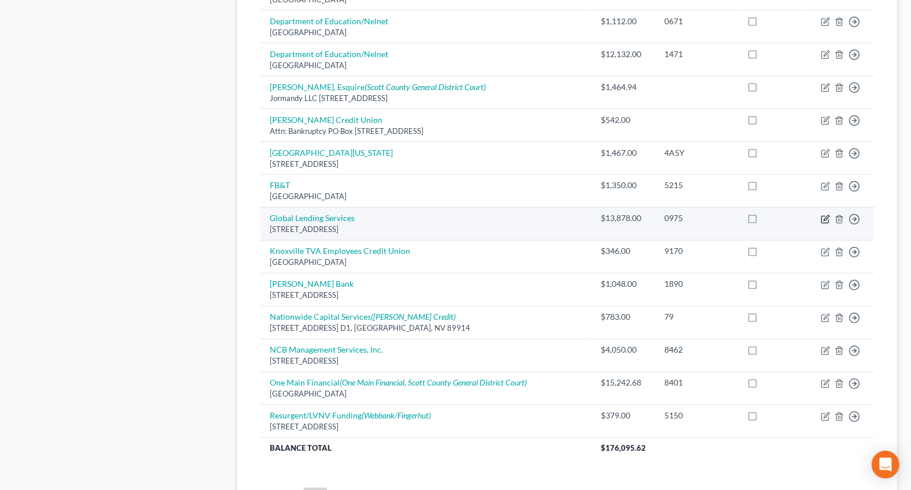
click at [823, 217] on icon "button" at bounding box center [825, 219] width 9 height 9
select select "10"
select select "3"
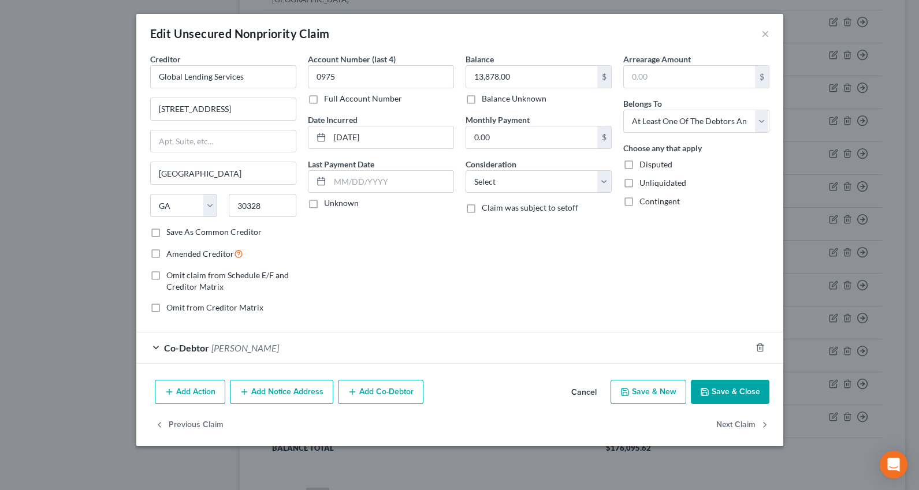
click at [355, 344] on div "Co-Debtor [PERSON_NAME]" at bounding box center [443, 348] width 615 height 31
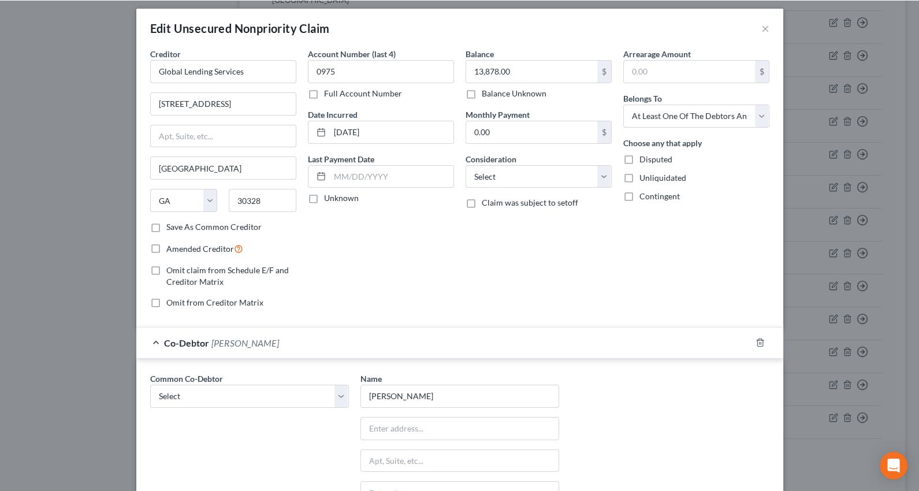
scroll to position [0, 0]
